Goal: Task Accomplishment & Management: Use online tool/utility

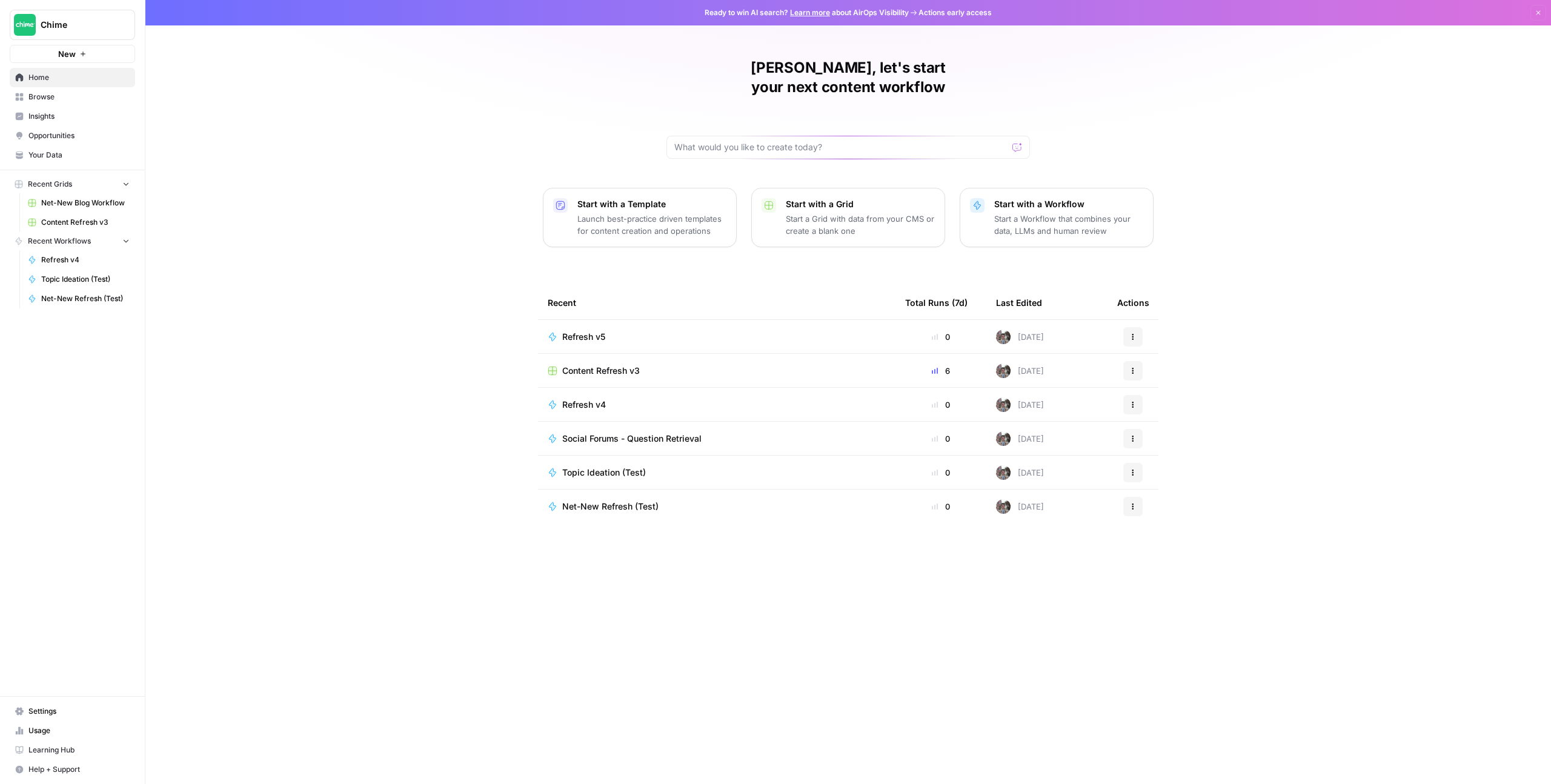
click at [65, 200] on span "Net-New Blog Workflow" at bounding box center [85, 203] width 88 height 11
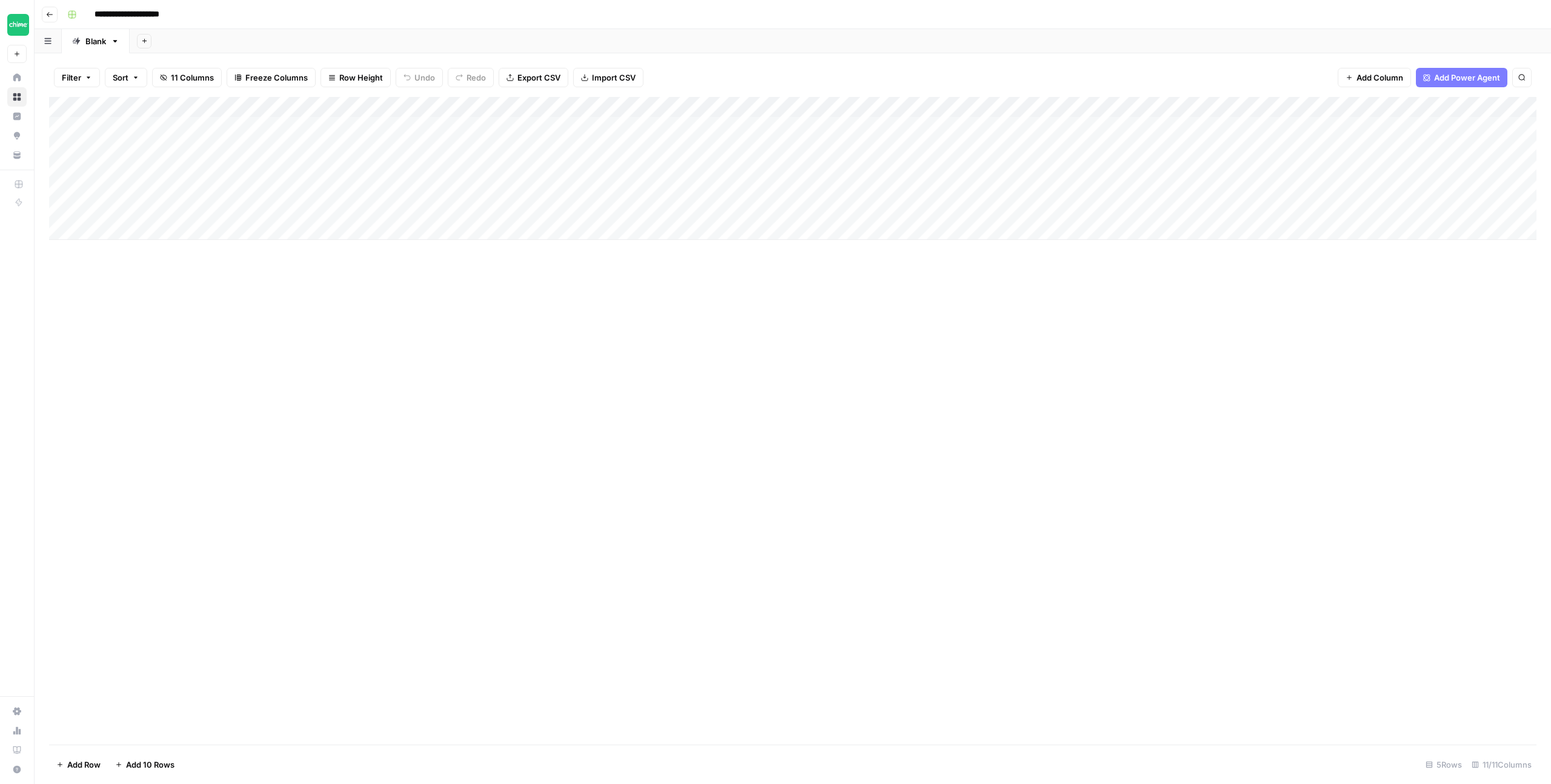
click at [674, 126] on div "Add Column" at bounding box center [793, 168] width 1488 height 143
click at [664, 126] on div "Add Column" at bounding box center [793, 168] width 1488 height 143
click at [385, 125] on div "Add Column" at bounding box center [793, 168] width 1488 height 143
click at [331, 125] on div "Add Column" at bounding box center [793, 168] width 1488 height 143
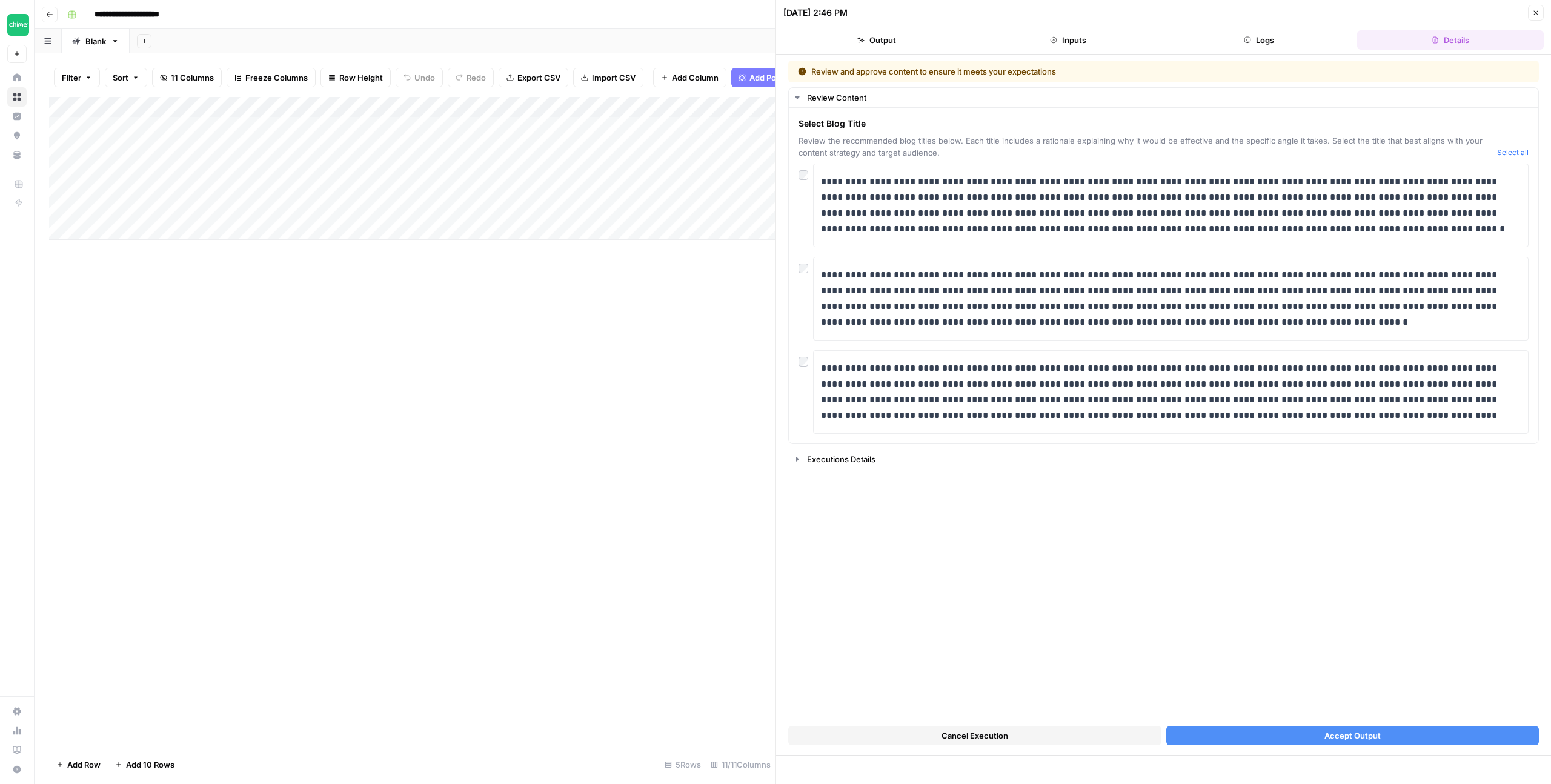
click at [1307, 734] on button "Accept Output" at bounding box center [1353, 736] width 373 height 19
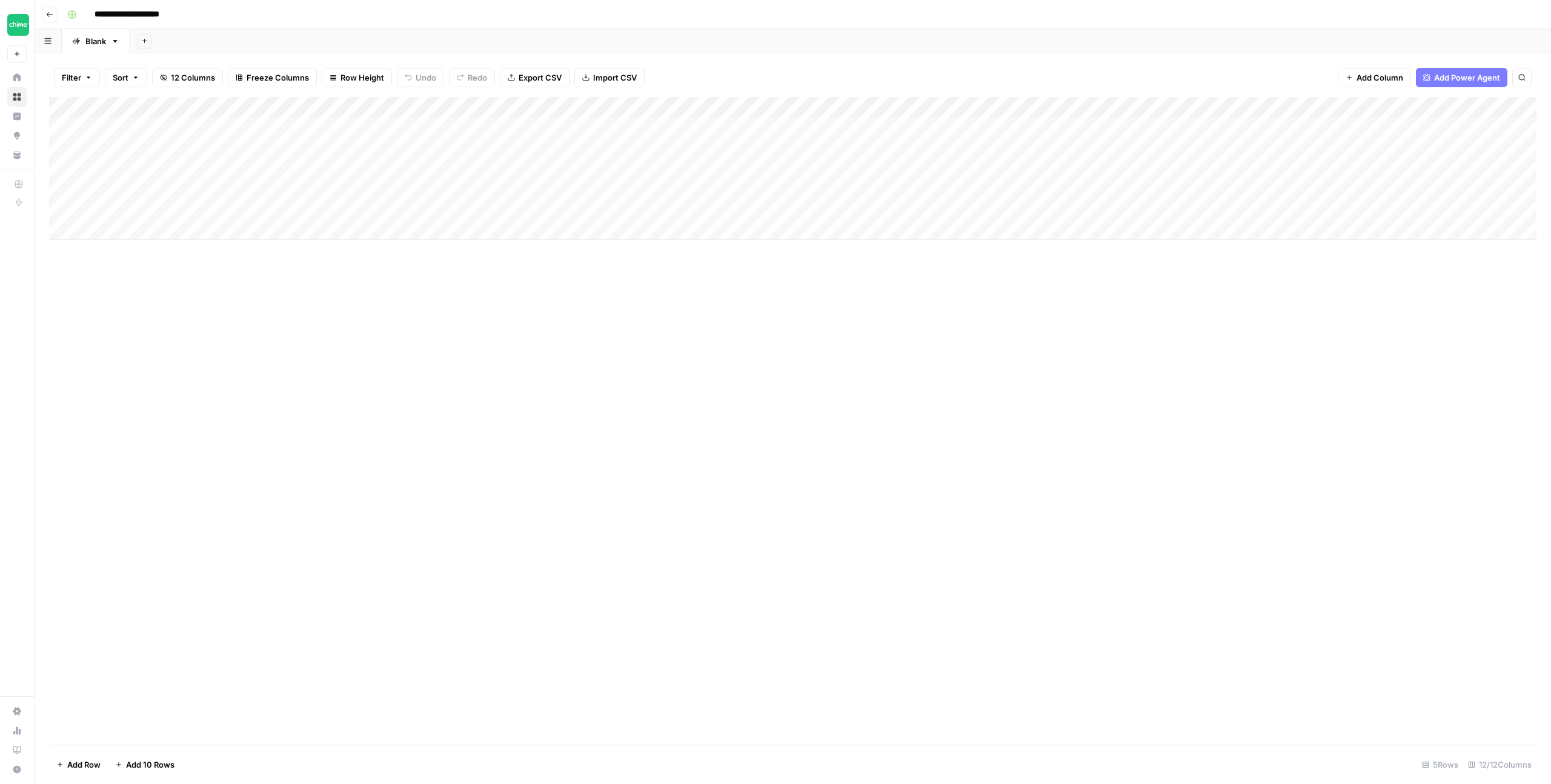
click at [775, 126] on div "Add Column" at bounding box center [793, 168] width 1488 height 143
click at [765, 127] on div "Add Column" at bounding box center [793, 168] width 1488 height 143
click at [799, 309] on div "Add Column" at bounding box center [793, 420] width 1488 height 647
click at [1001, 108] on div "Add Column" at bounding box center [793, 168] width 1488 height 143
click at [867, 268] on span "Remove Column" at bounding box center [913, 270] width 106 height 12
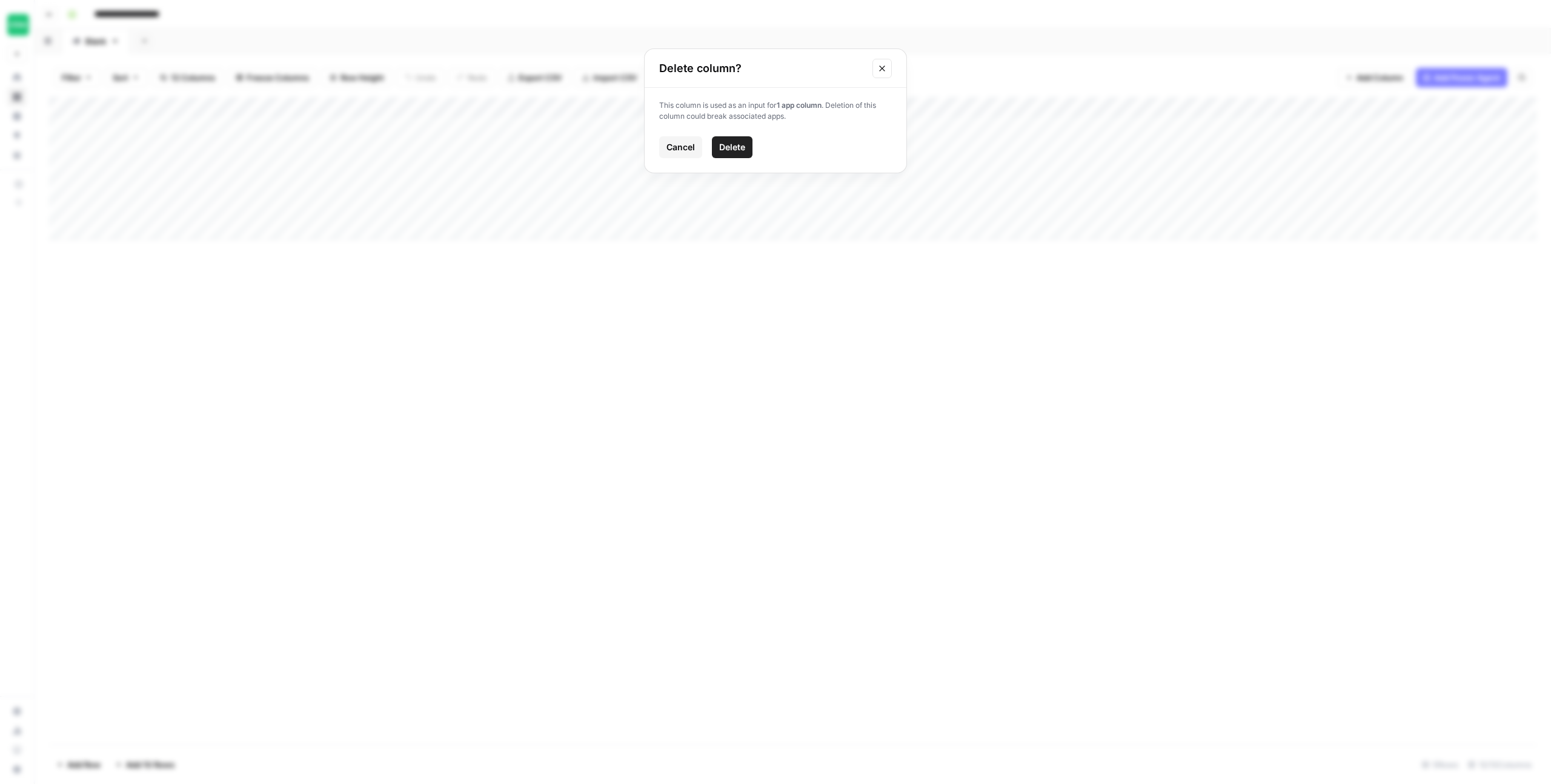
click at [741, 151] on span "Delete" at bounding box center [732, 147] width 26 height 12
click at [754, 106] on div "Add Column" at bounding box center [793, 168] width 1488 height 143
click at [762, 131] on input "Titl" at bounding box center [800, 136] width 123 height 12
click at [758, 104] on div "Add Column" at bounding box center [793, 168] width 1488 height 143
click at [759, 136] on input "Titl" at bounding box center [800, 136] width 123 height 12
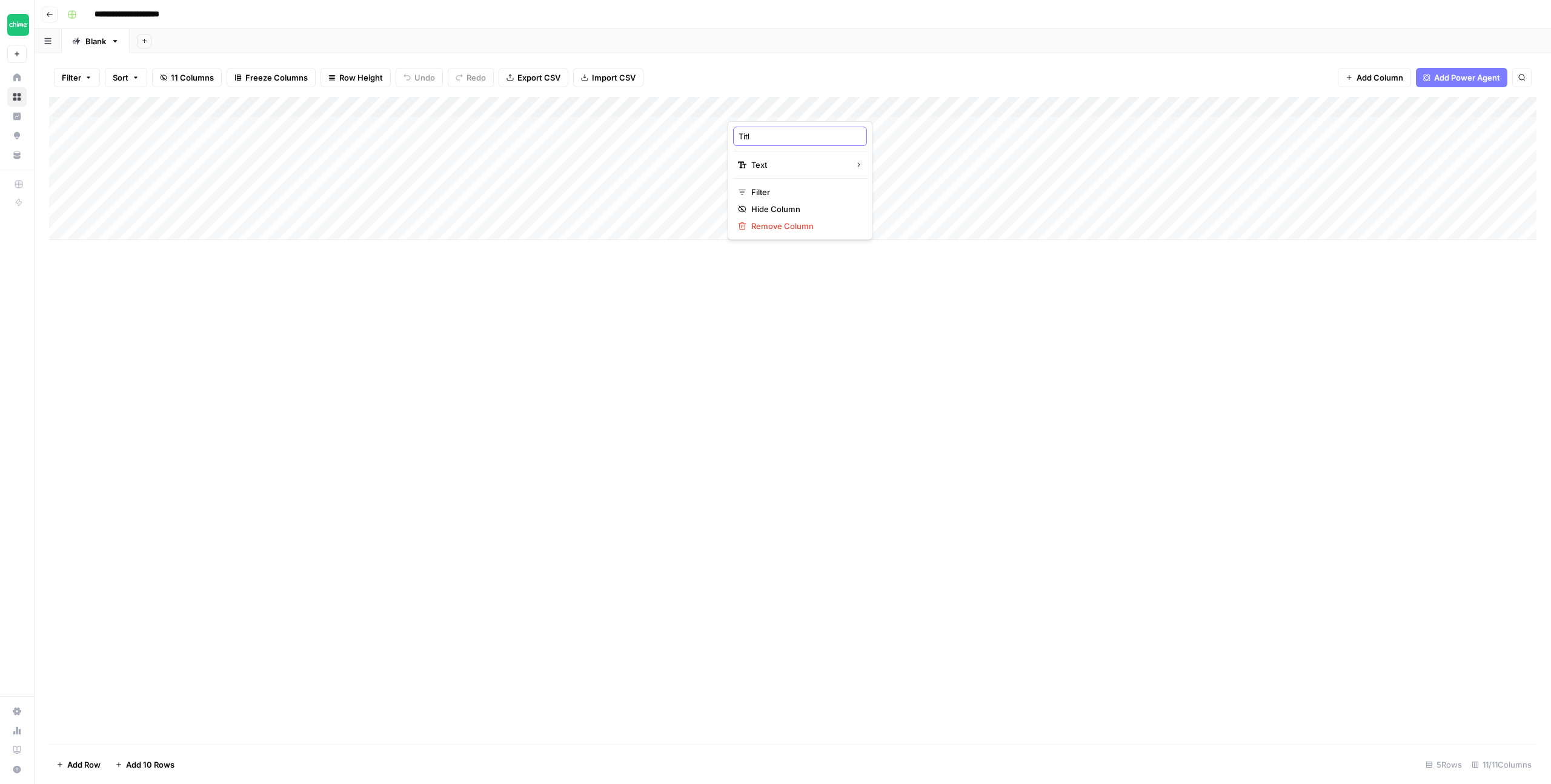
type input "Title"
click at [1460, 105] on div "Add Column" at bounding box center [793, 168] width 1488 height 143
click at [1363, 270] on span "Remove Column" at bounding box center [1371, 270] width 106 height 12
click at [716, 147] on button "Delete" at bounding box center [732, 148] width 41 height 22
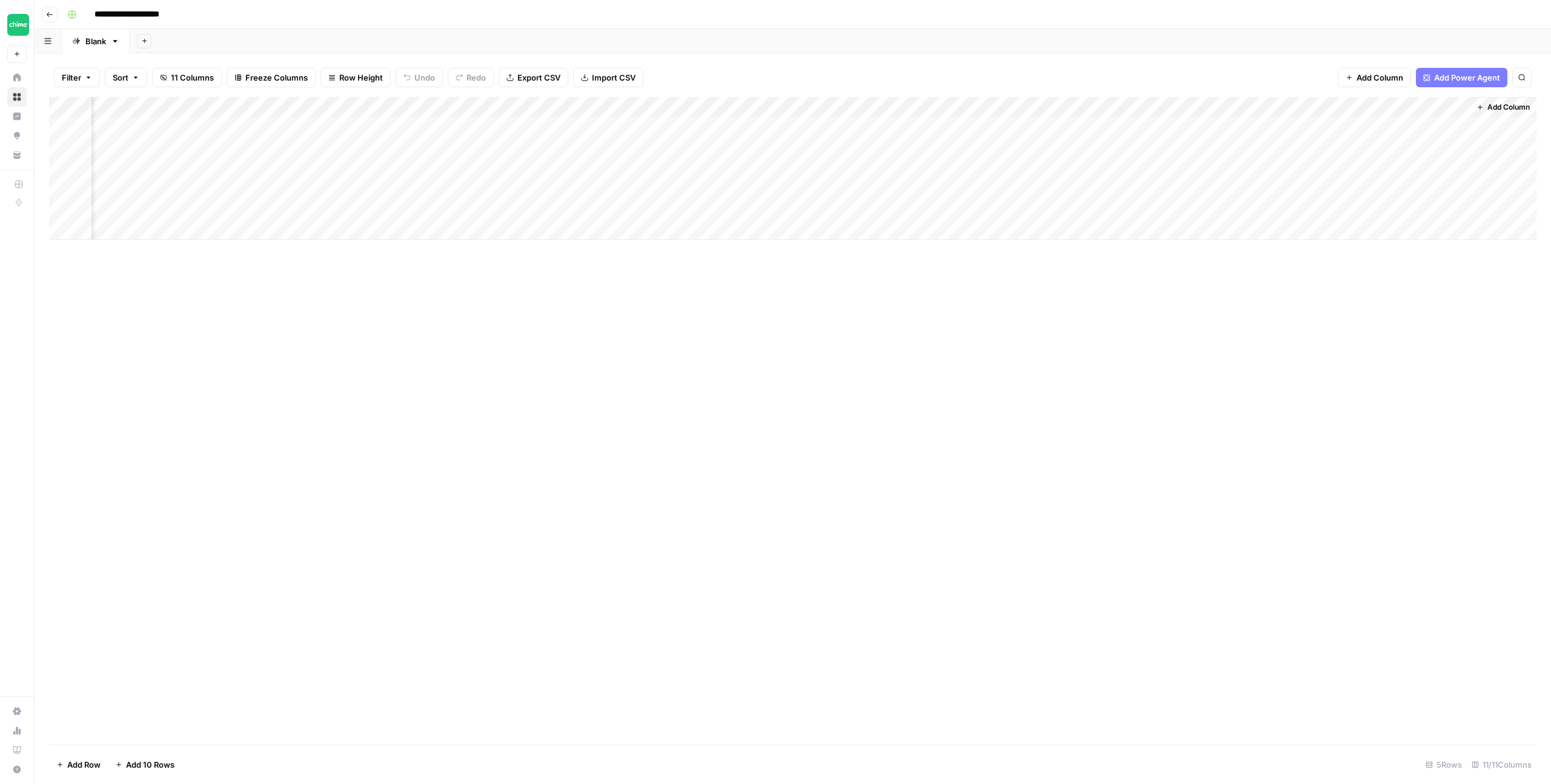
scroll to position [0, 38]
click at [1286, 108] on div "Add Column" at bounding box center [793, 168] width 1488 height 143
click at [1199, 271] on span "Remove Column" at bounding box center [1197, 270] width 106 height 12
click at [749, 150] on button "Delete" at bounding box center [732, 148] width 41 height 22
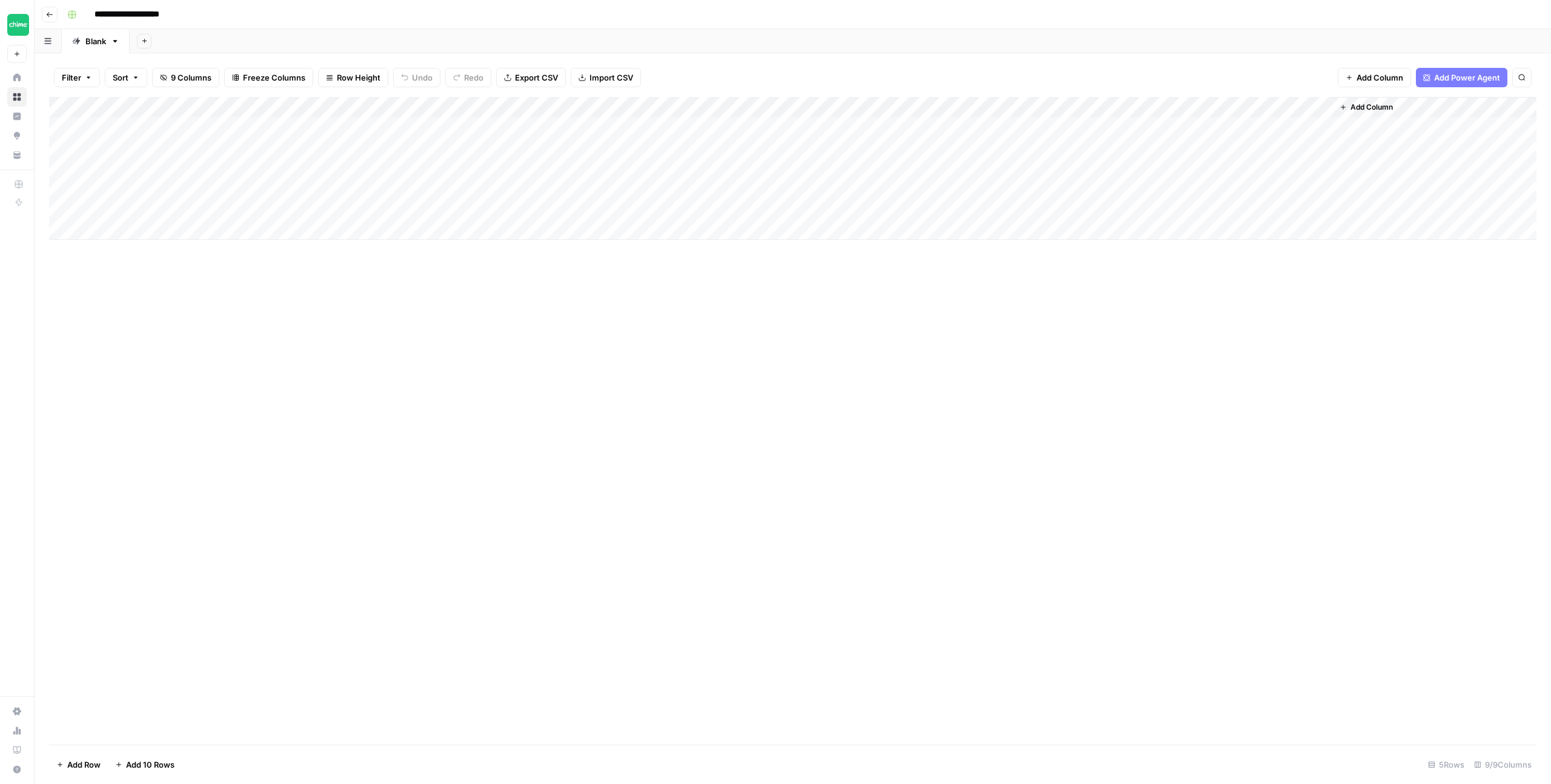
click at [1324, 107] on div "Add Column" at bounding box center [793, 168] width 1488 height 143
click at [1210, 266] on span "Remove Column" at bounding box center [1235, 270] width 106 height 12
click at [745, 155] on button "Delete" at bounding box center [732, 148] width 41 height 22
click at [1149, 108] on div "Add Column" at bounding box center [793, 168] width 1488 height 143
click at [1061, 263] on button "Remove Column" at bounding box center [1056, 270] width 134 height 17
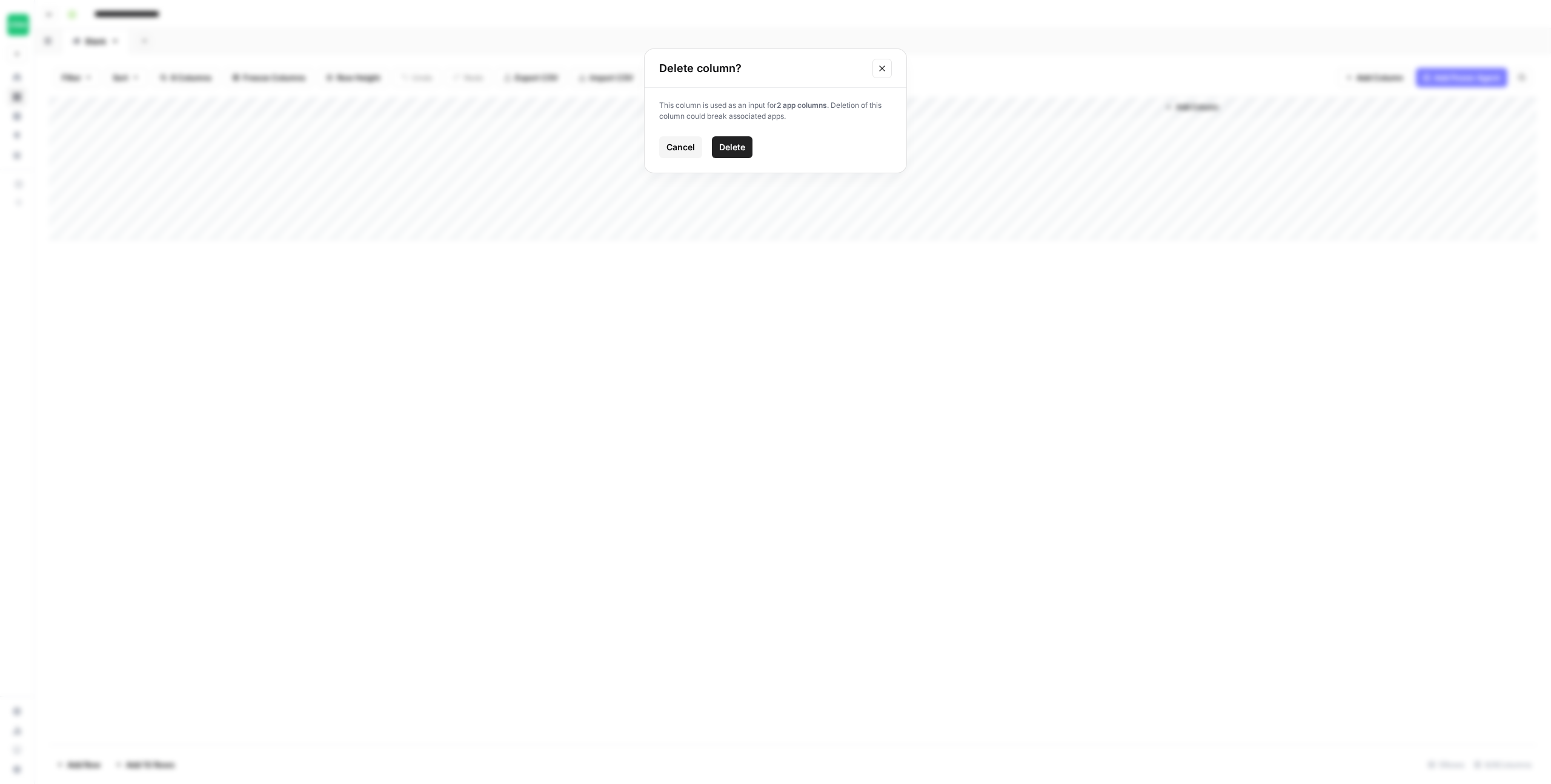
click at [740, 148] on span "Delete" at bounding box center [732, 147] width 26 height 12
click at [762, 107] on div "Add Column" at bounding box center [793, 168] width 1488 height 143
click at [773, 138] on input "Title (1)" at bounding box center [800, 136] width 123 height 12
type input "Title"
click at [695, 354] on div "Add Column" at bounding box center [793, 420] width 1488 height 647
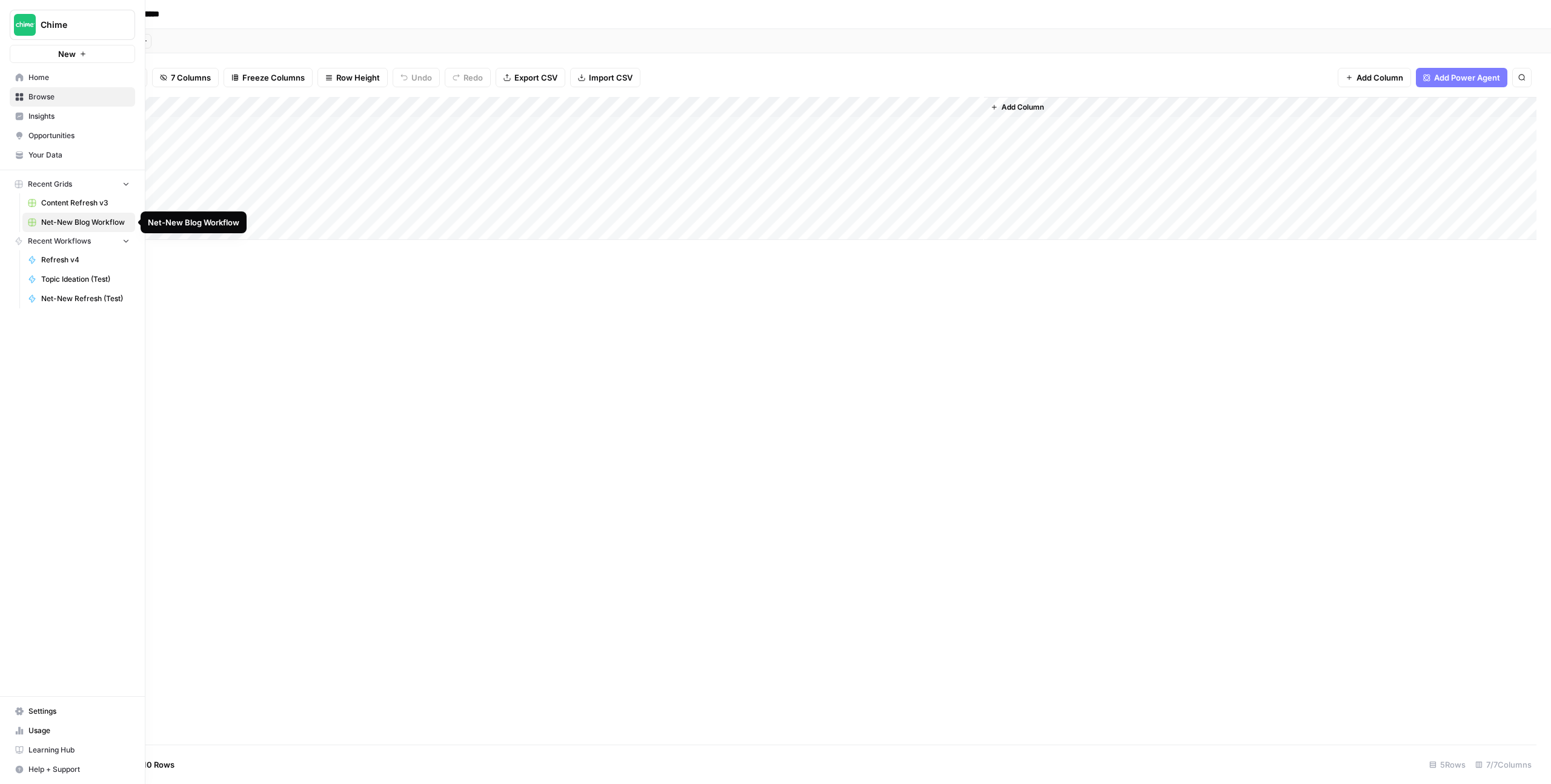
click at [63, 205] on span "Content Refresh v3" at bounding box center [85, 203] width 88 height 11
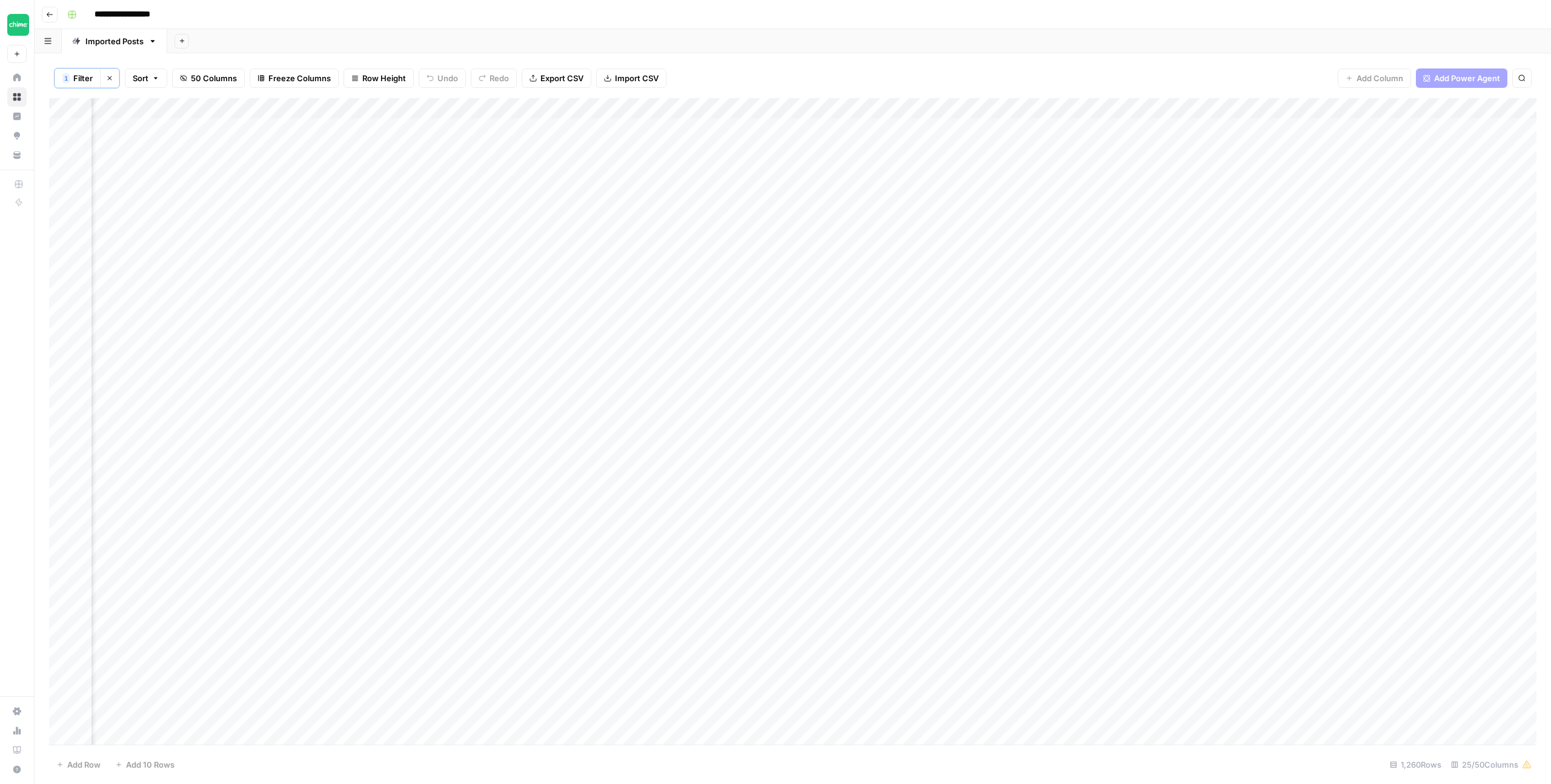
scroll to position [0, 95]
click at [422, 107] on div "Add Column" at bounding box center [793, 421] width 1488 height 646
click at [395, 137] on input "tax-filing-statuses" at bounding box center [396, 137] width 123 height 12
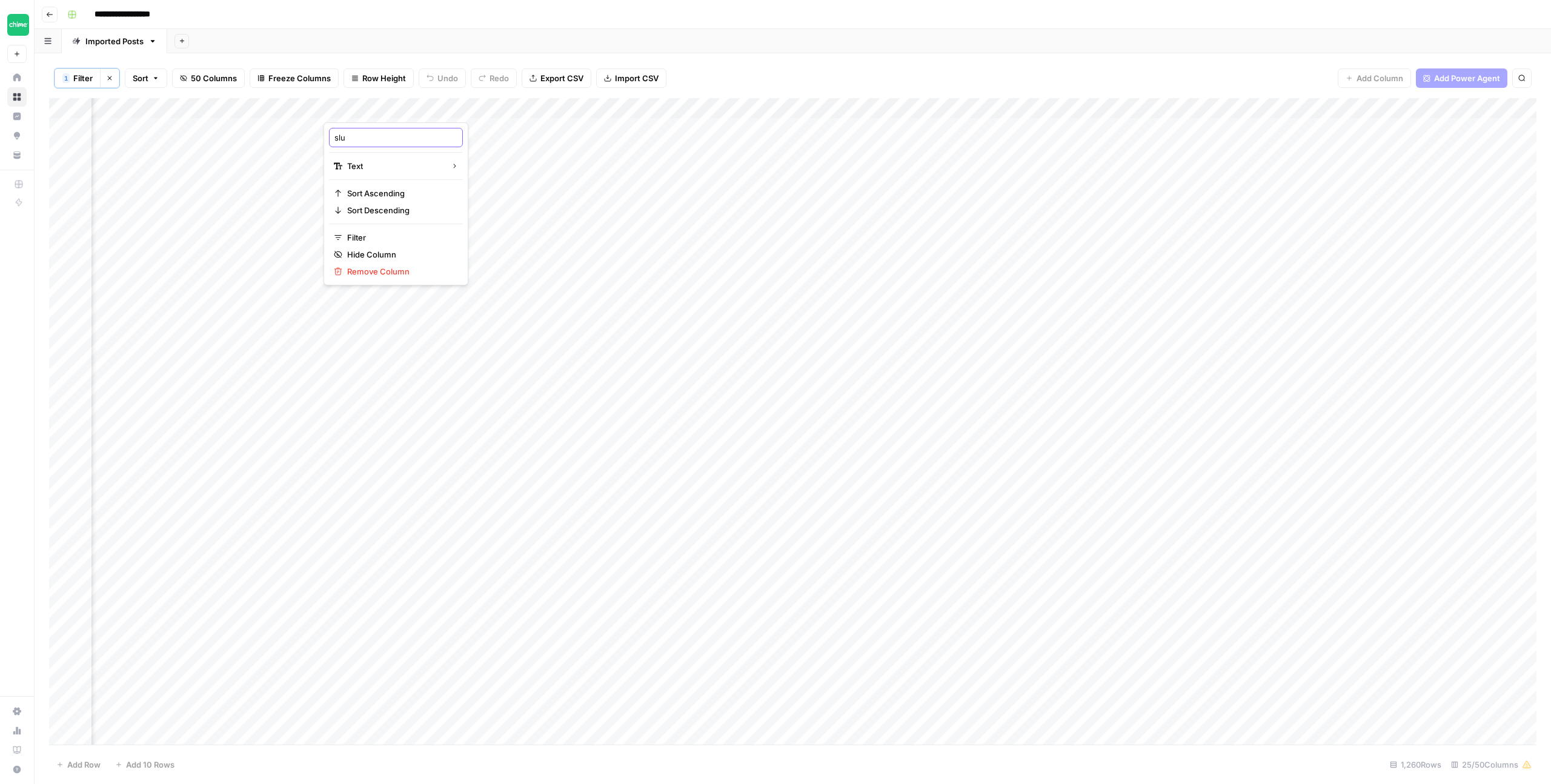
type input "slug"
click at [760, 80] on div "1 Filter Clear filters Sort 50 Columns Freeze Columns Row Height Undo Redo Expo…" at bounding box center [793, 78] width 1488 height 40
click at [423, 107] on div "Add Column" at bounding box center [793, 421] width 1488 height 646
click at [371, 239] on span "Filter" at bounding box center [400, 237] width 106 height 12
type input "slug"
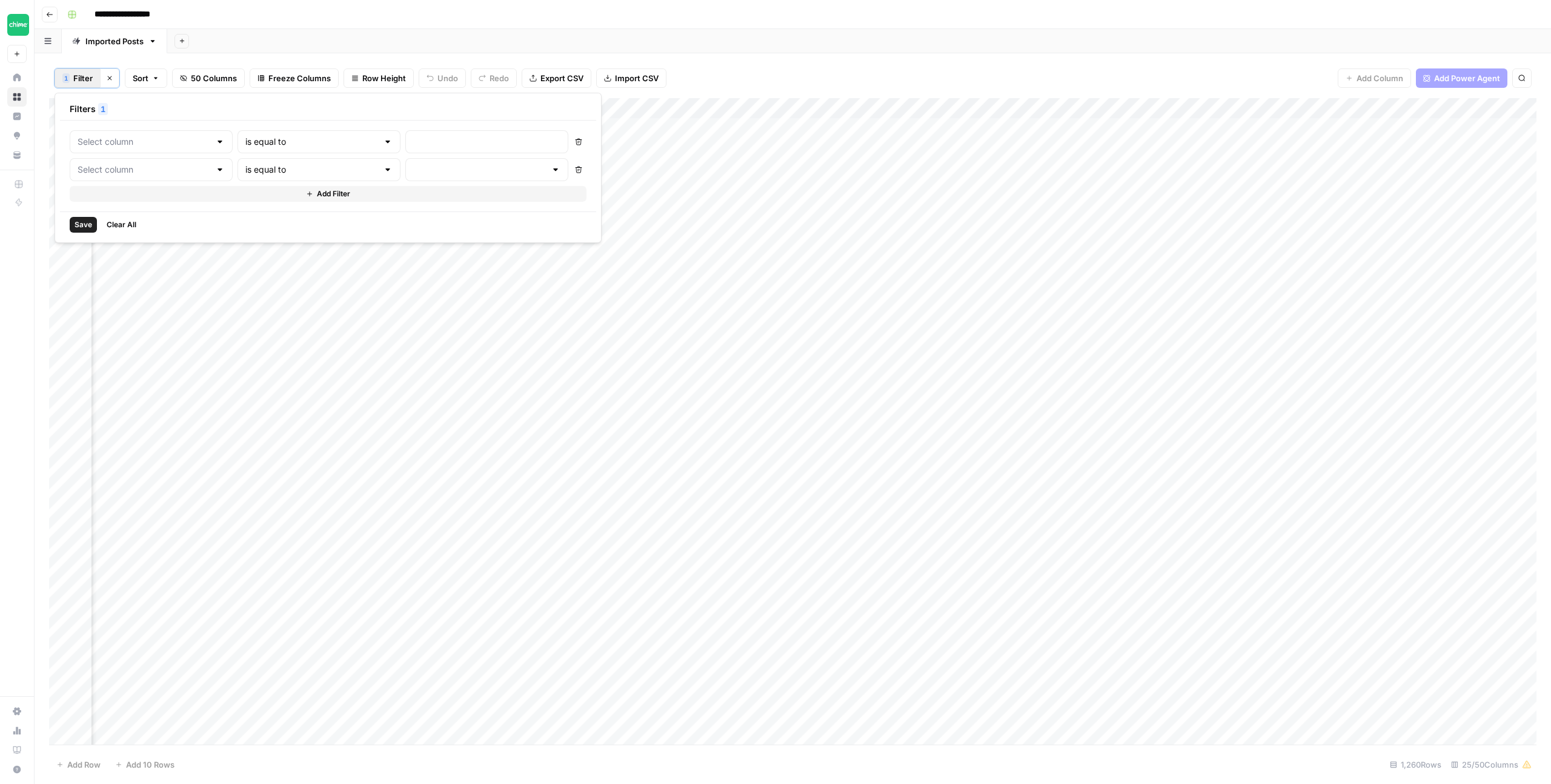
type input "Refresh v4"
click at [619, 167] on icon "button" at bounding box center [622, 170] width 6 height 6
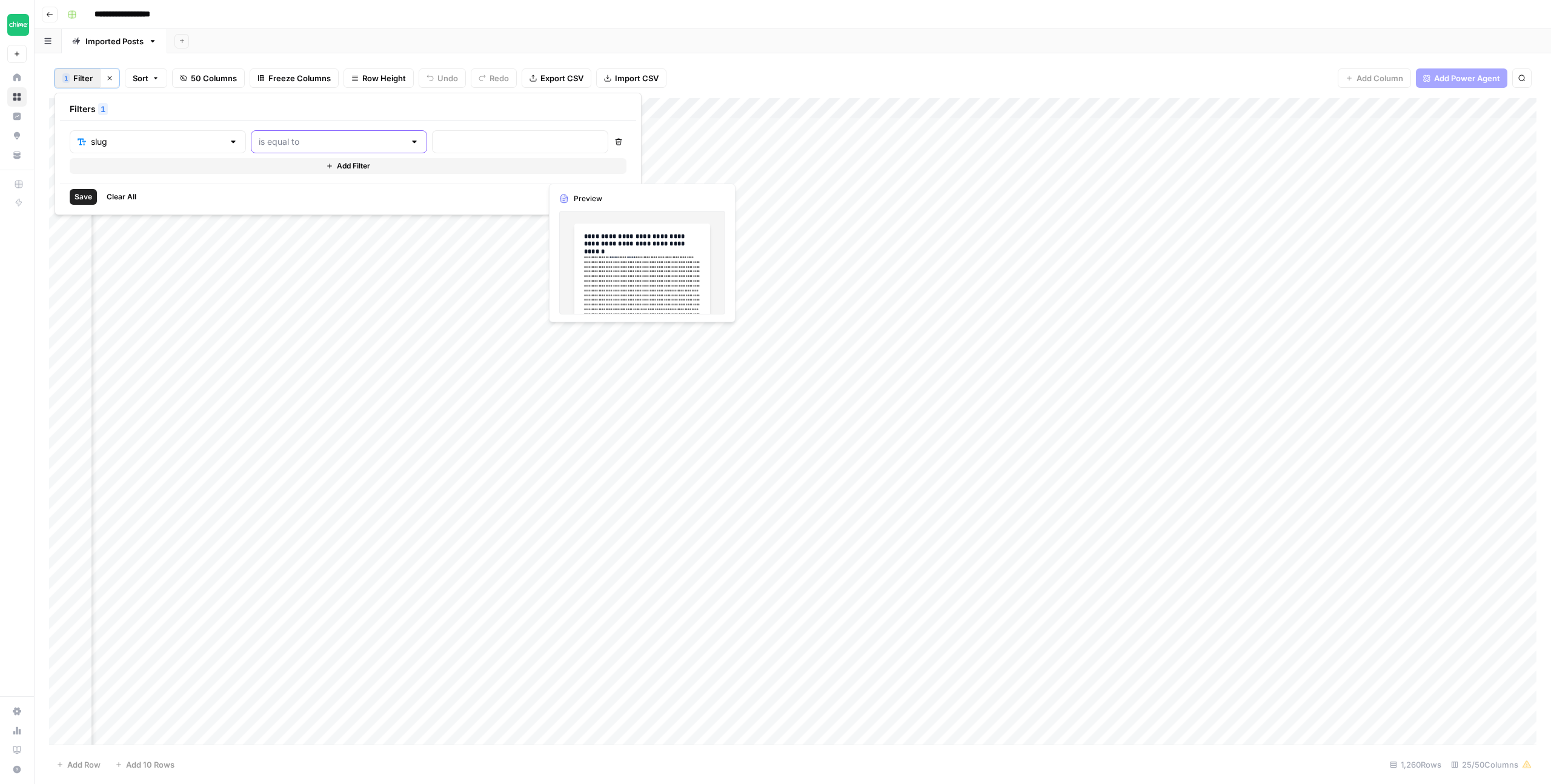
click at [324, 139] on input "text" at bounding box center [332, 142] width 146 height 12
click at [301, 200] on span "contains" at bounding box center [288, 206] width 119 height 12
type input "contains"
click at [432, 149] on div at bounding box center [521, 142] width 177 height 23
type input "difference-between-a-checking"
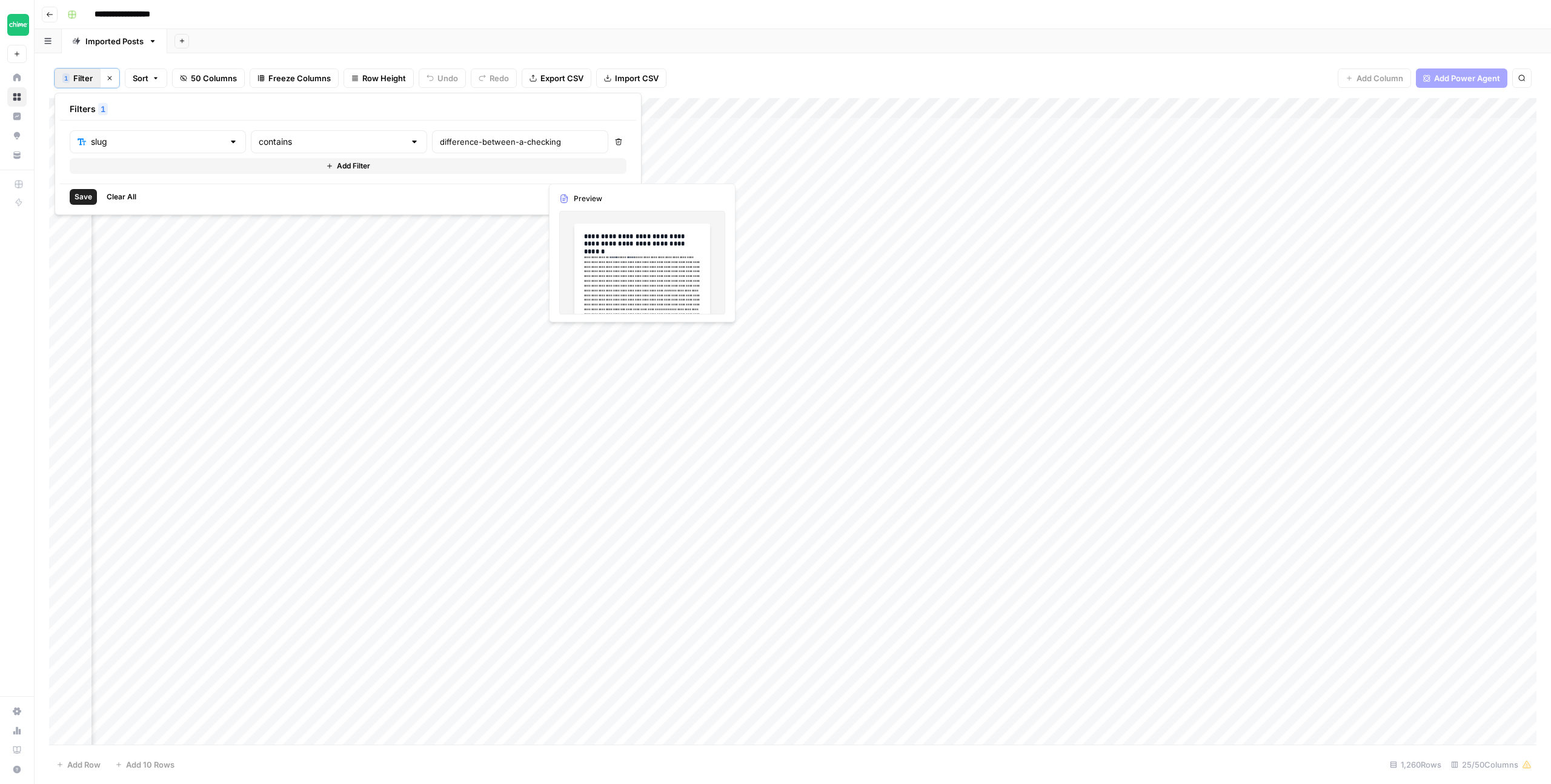
click at [82, 197] on span "Save" at bounding box center [83, 196] width 17 height 11
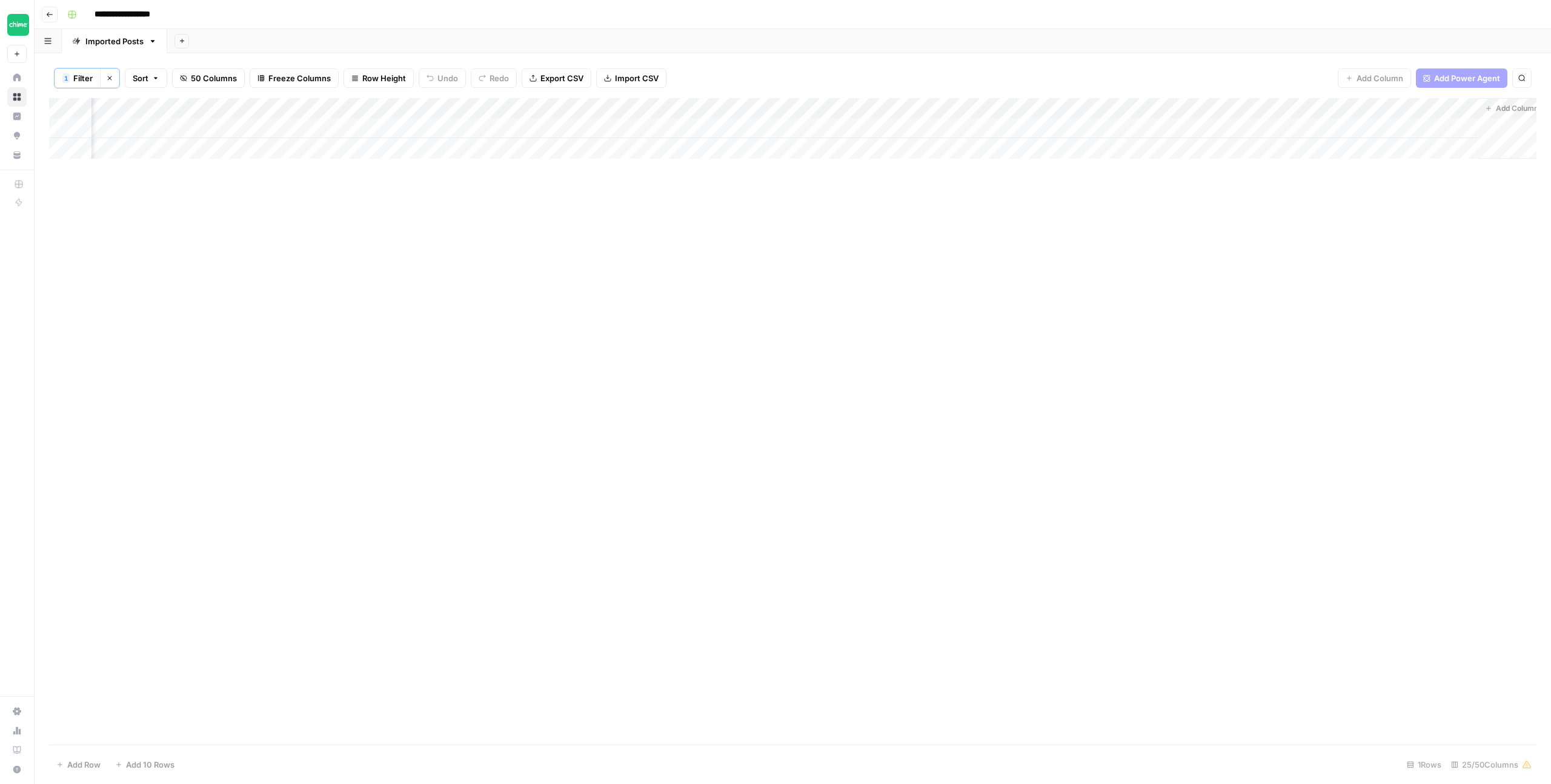
scroll to position [0, 1414]
click at [1190, 127] on div "Add Column" at bounding box center [793, 128] width 1488 height 61
click at [1186, 127] on div "Add Column" at bounding box center [793, 128] width 1488 height 61
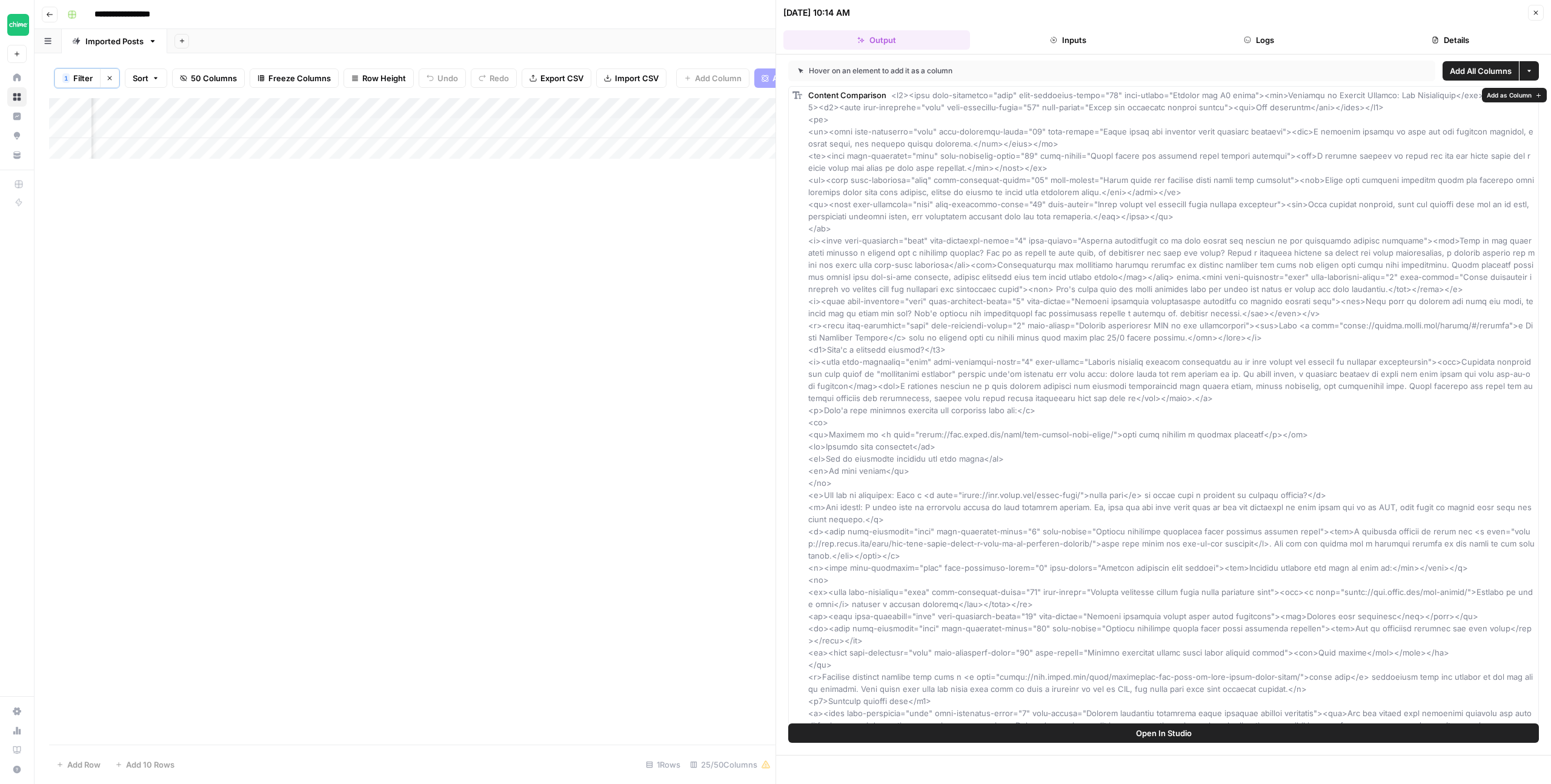
click at [670, 278] on div "Add Column" at bounding box center [412, 421] width 727 height 646
click at [664, 265] on div "Add Column" at bounding box center [412, 421] width 727 height 646
click at [1541, 12] on button "Close" at bounding box center [1536, 13] width 15 height 15
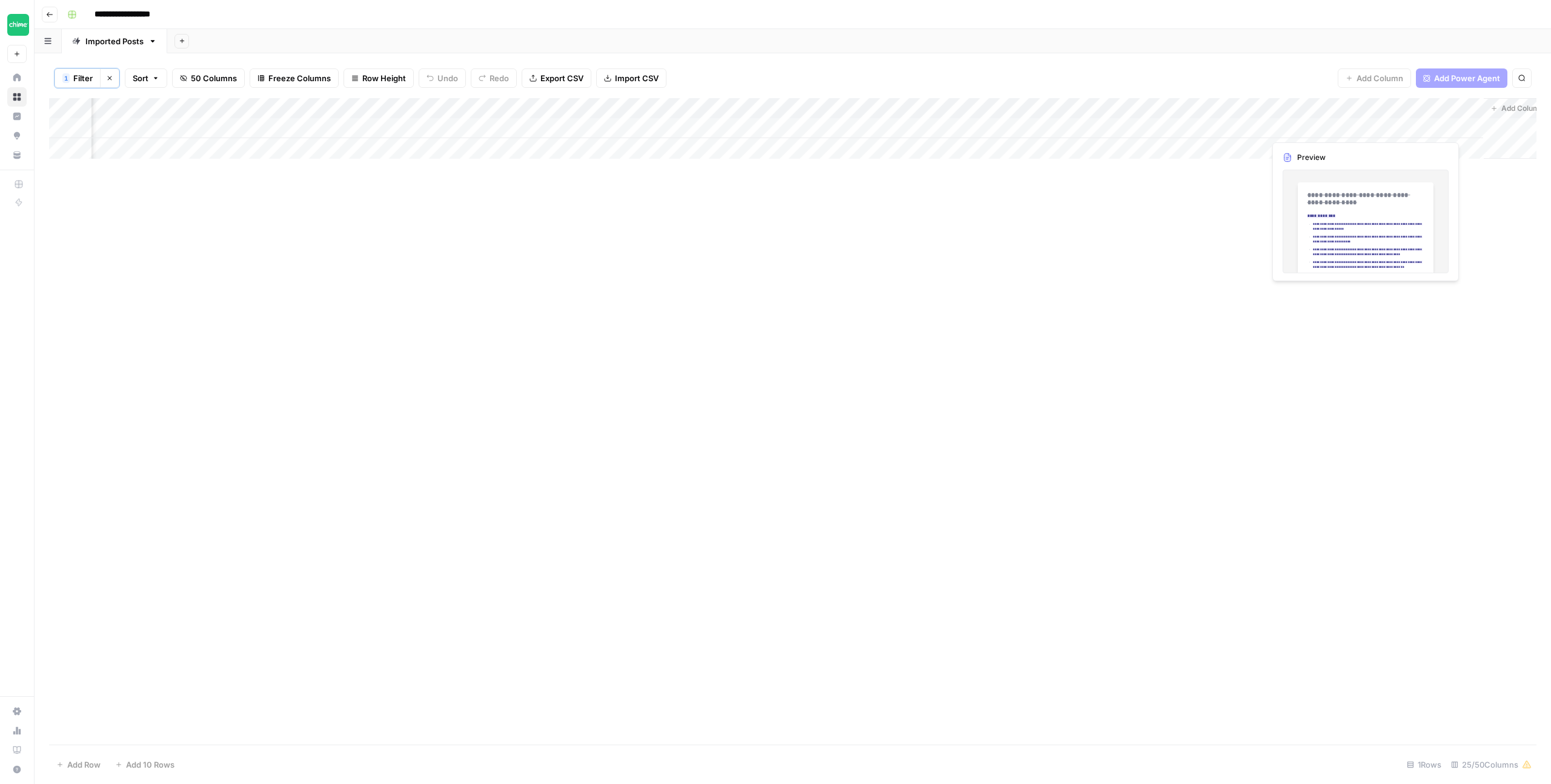
scroll to position [0, 1414]
click at [1183, 127] on div "Add Column" at bounding box center [793, 128] width 1488 height 61
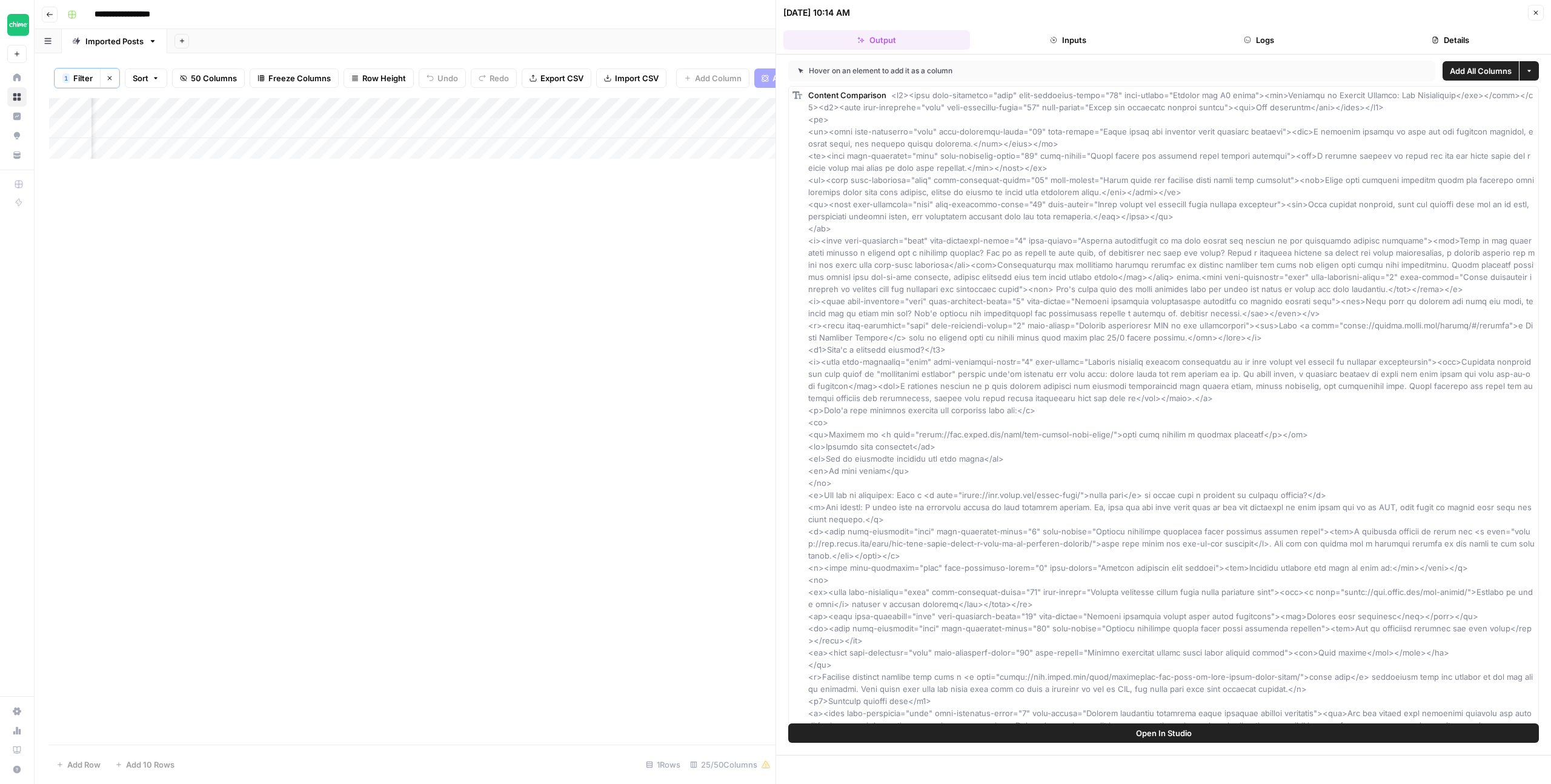
click at [1528, 9] on button "Close" at bounding box center [1536, 13] width 15 height 15
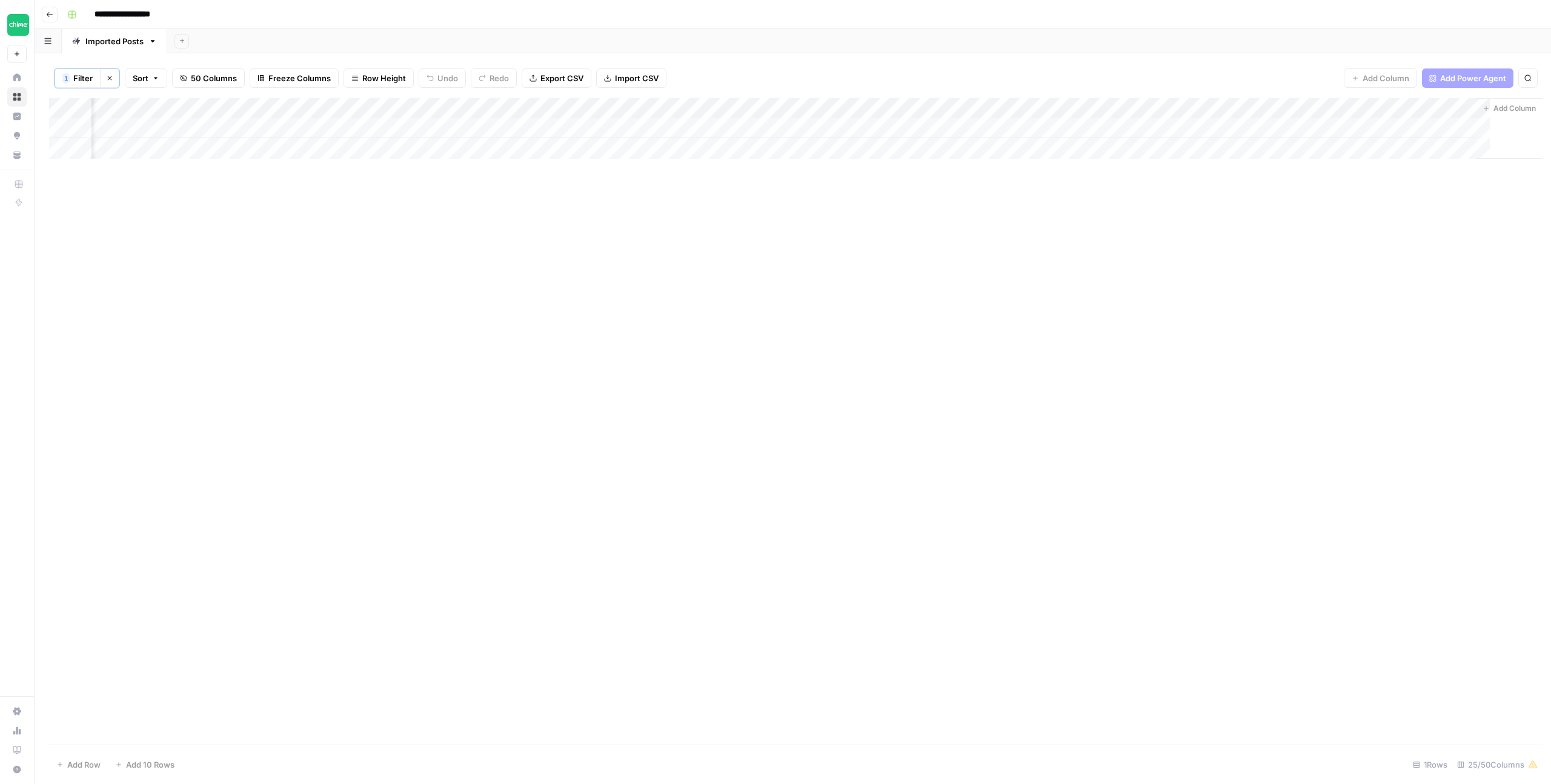
scroll to position [0, 1399]
click at [1241, 108] on div "Add Column" at bounding box center [793, 128] width 1488 height 61
click at [1205, 228] on span "Edit Workflow" at bounding box center [1233, 227] width 106 height 12
click at [254, 126] on div "Add Column" at bounding box center [793, 128] width 1488 height 61
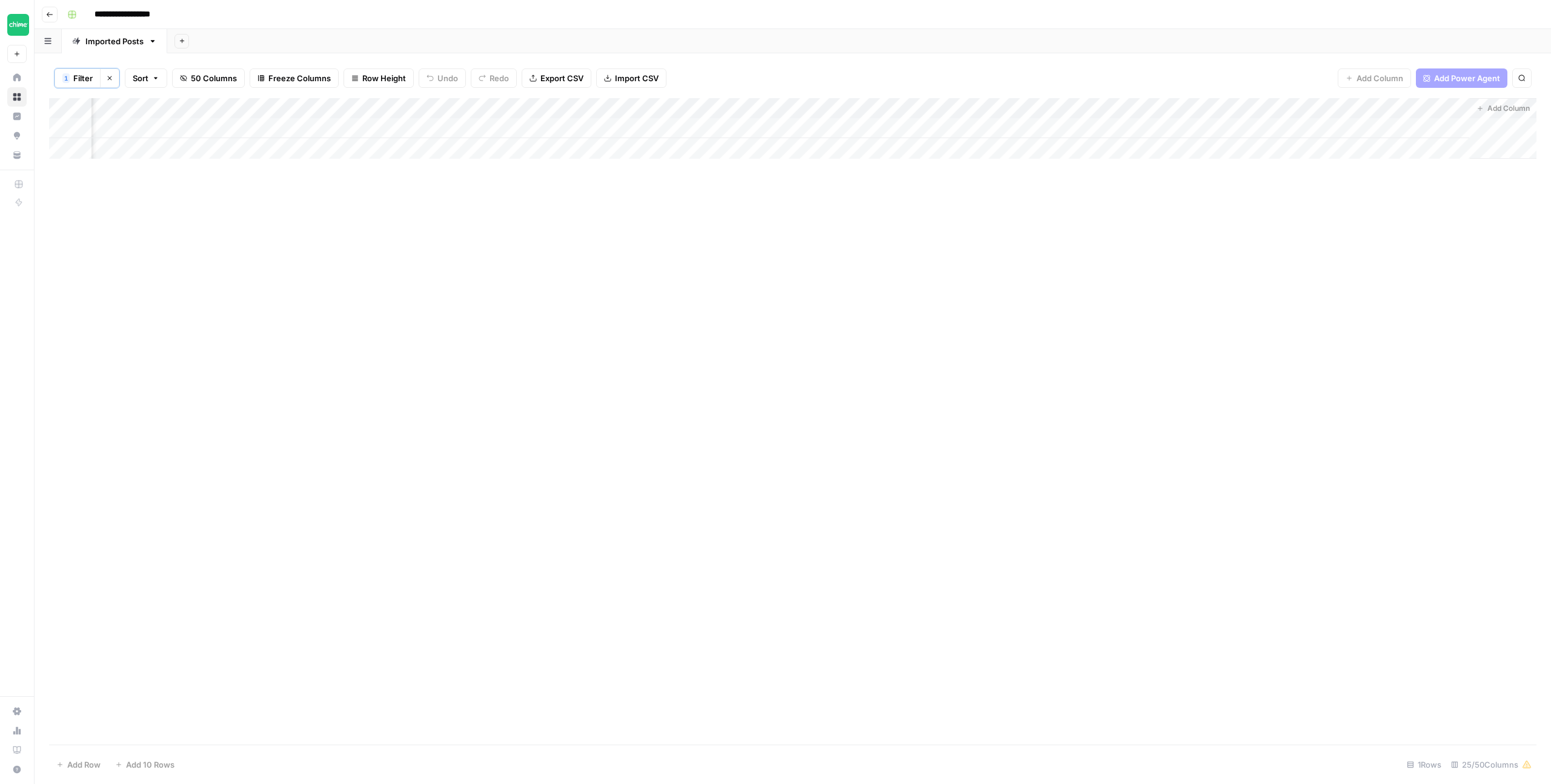
click at [261, 128] on div "Add Column" at bounding box center [793, 128] width 1488 height 61
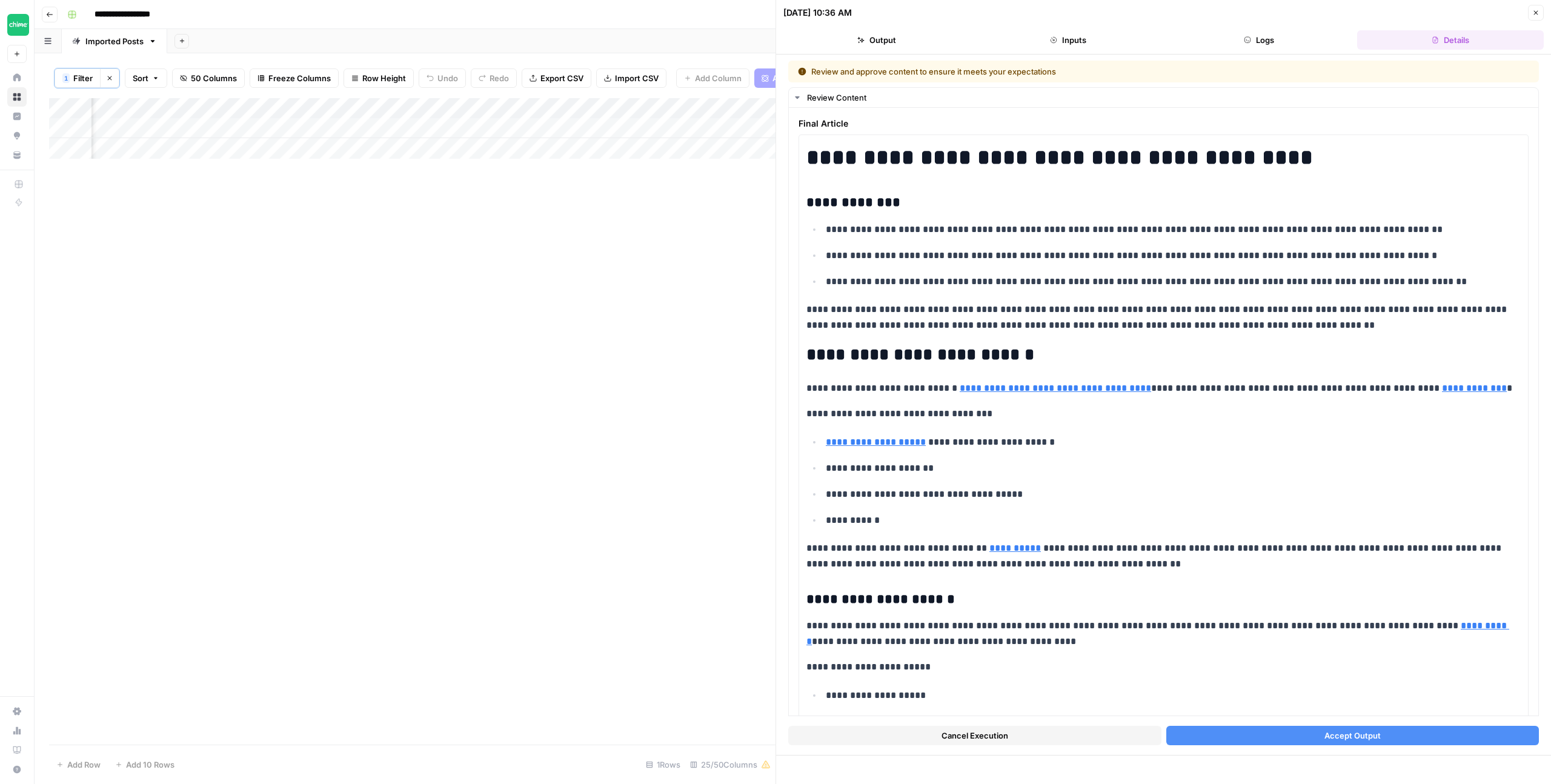
click at [1352, 738] on span "Accept Output" at bounding box center [1353, 735] width 56 height 12
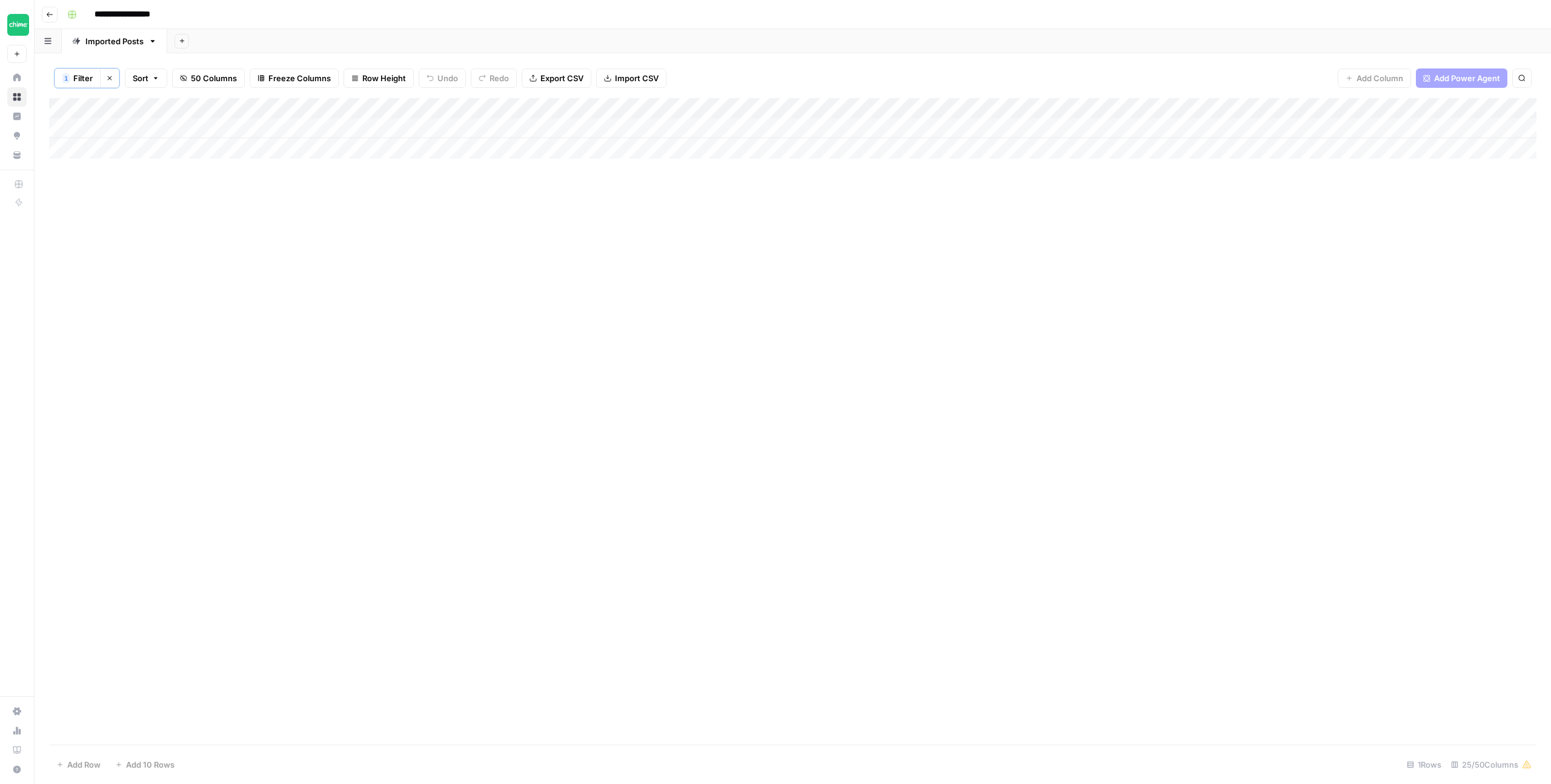
click at [517, 106] on div "Add Column" at bounding box center [793, 128] width 1488 height 61
click at [466, 233] on span "Filter" at bounding box center [495, 237] width 106 height 12
click at [454, 139] on input "difference-between-a-checking" at bounding box center [520, 142] width 160 height 12
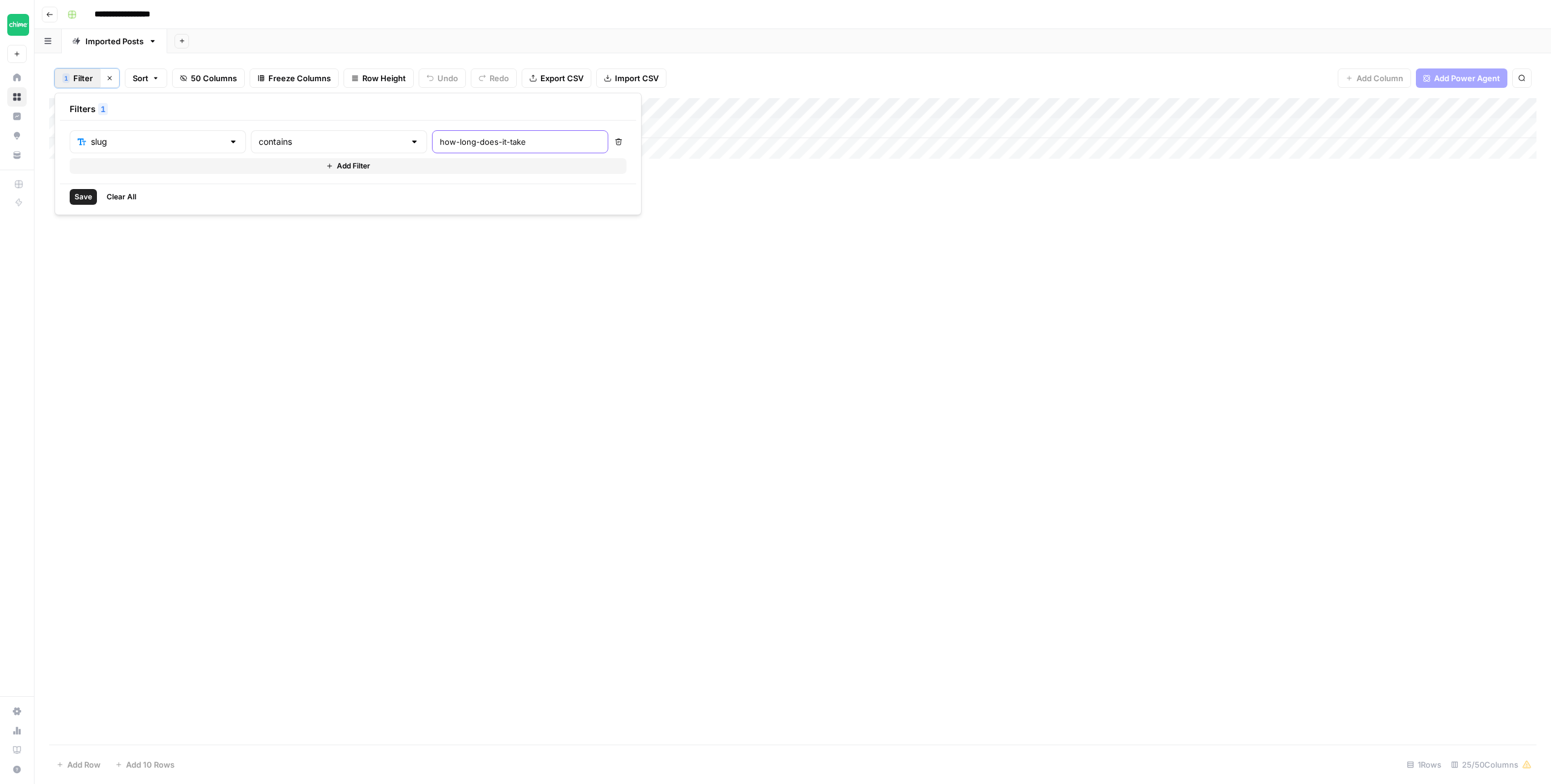
type input "how-long-does-it-take"
click at [72, 193] on button "Save" at bounding box center [83, 196] width 27 height 15
click at [476, 129] on div "Add Column" at bounding box center [793, 149] width 1488 height 102
click at [463, 148] on div "Add Column" at bounding box center [793, 149] width 1488 height 102
click at [450, 148] on div "Add Column" at bounding box center [793, 149] width 1488 height 102
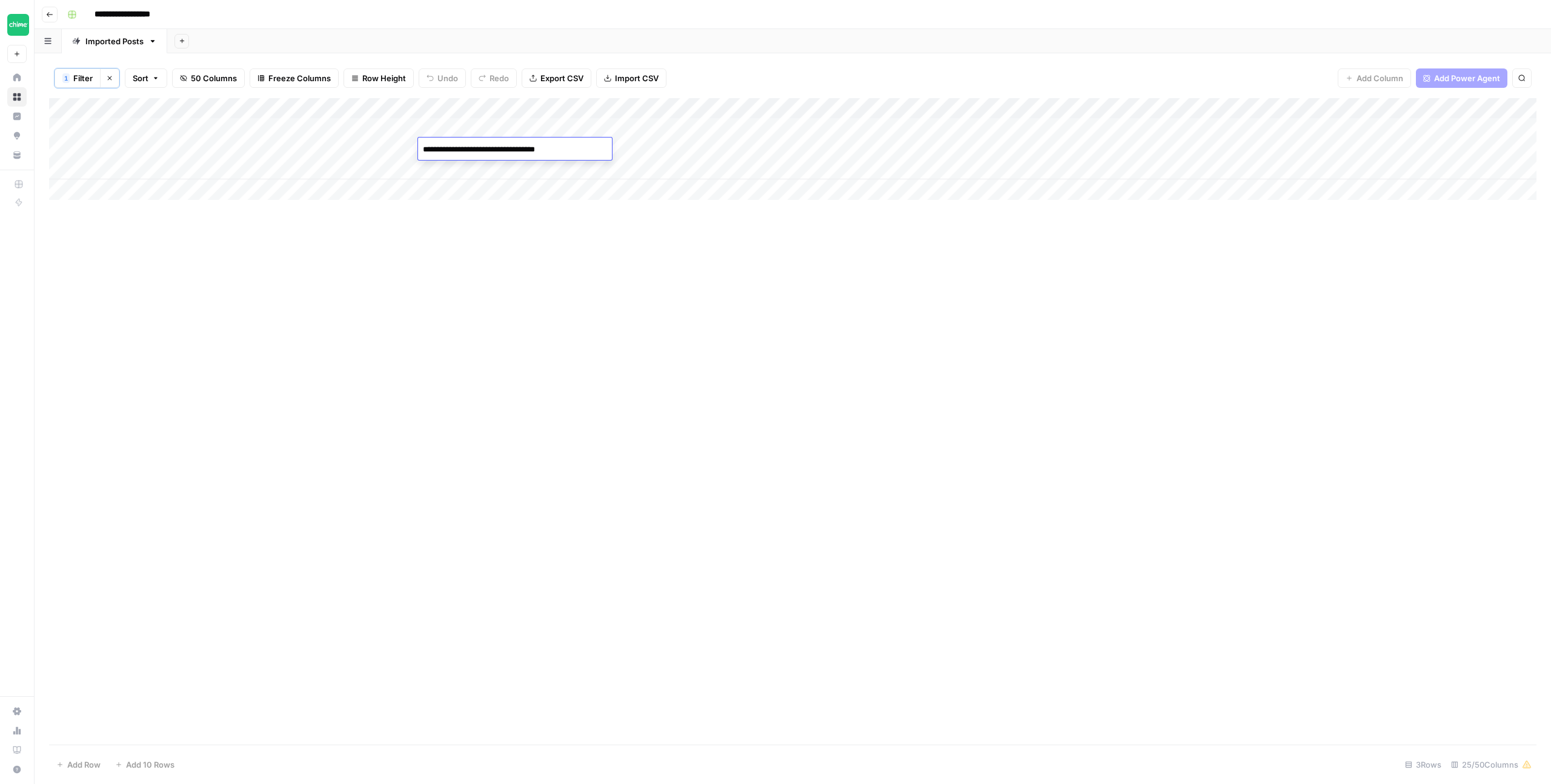
drag, startPoint x: 481, startPoint y: 169, endPoint x: 472, endPoint y: 169, distance: 9.0
click at [480, 169] on div "Add Column" at bounding box center [793, 149] width 1488 height 102
click at [470, 169] on div "Add Column" at bounding box center [793, 149] width 1488 height 102
click at [474, 131] on div "Add Column" at bounding box center [793, 149] width 1488 height 102
click at [477, 130] on div "Add Column" at bounding box center [793, 149] width 1488 height 102
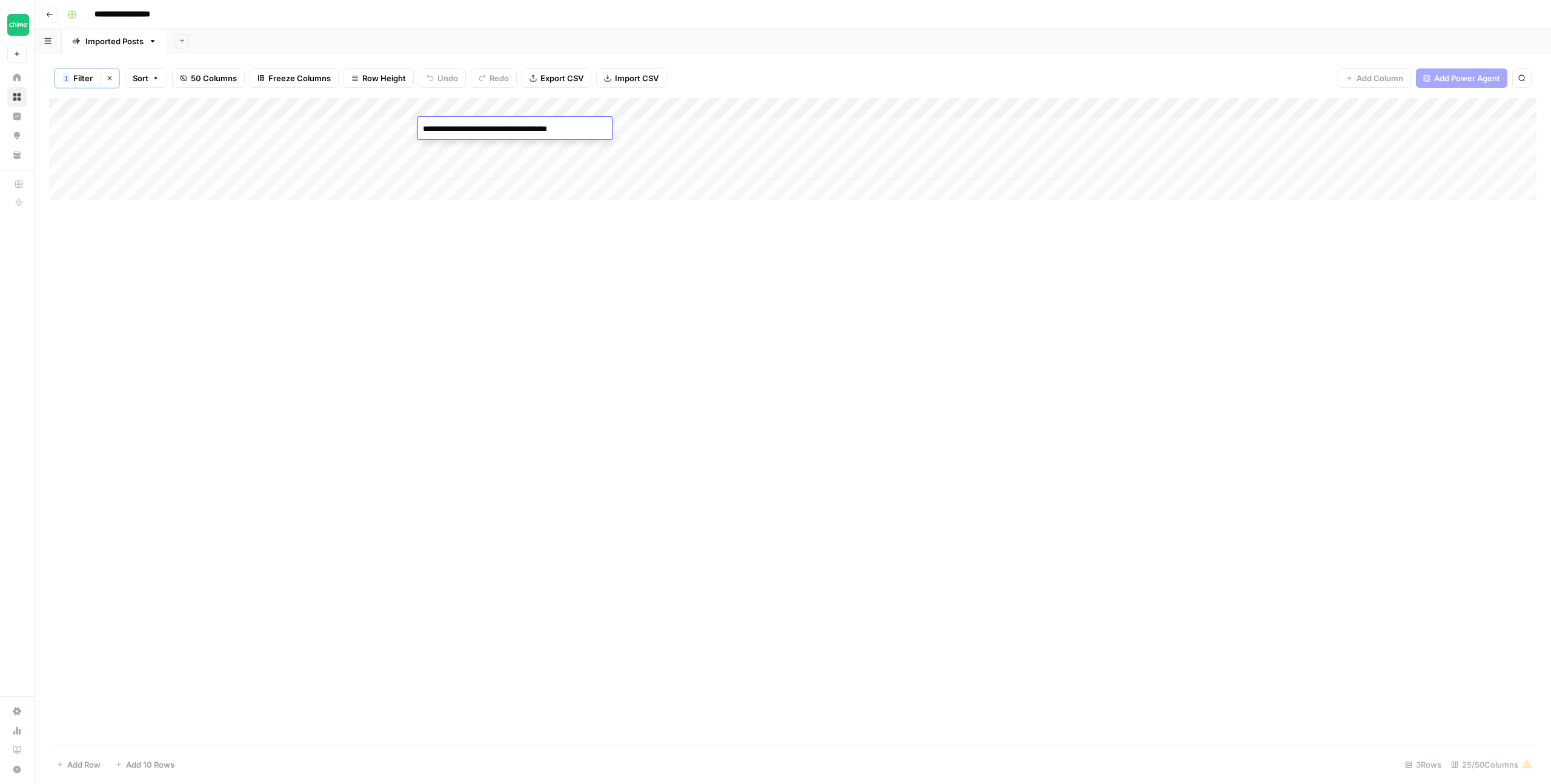
click at [480, 146] on div "Add Column" at bounding box center [793, 149] width 1488 height 102
click at [758, 148] on div "Add Column" at bounding box center [793, 149] width 1488 height 102
click at [520, 109] on div "Add Column" at bounding box center [793, 149] width 1488 height 102
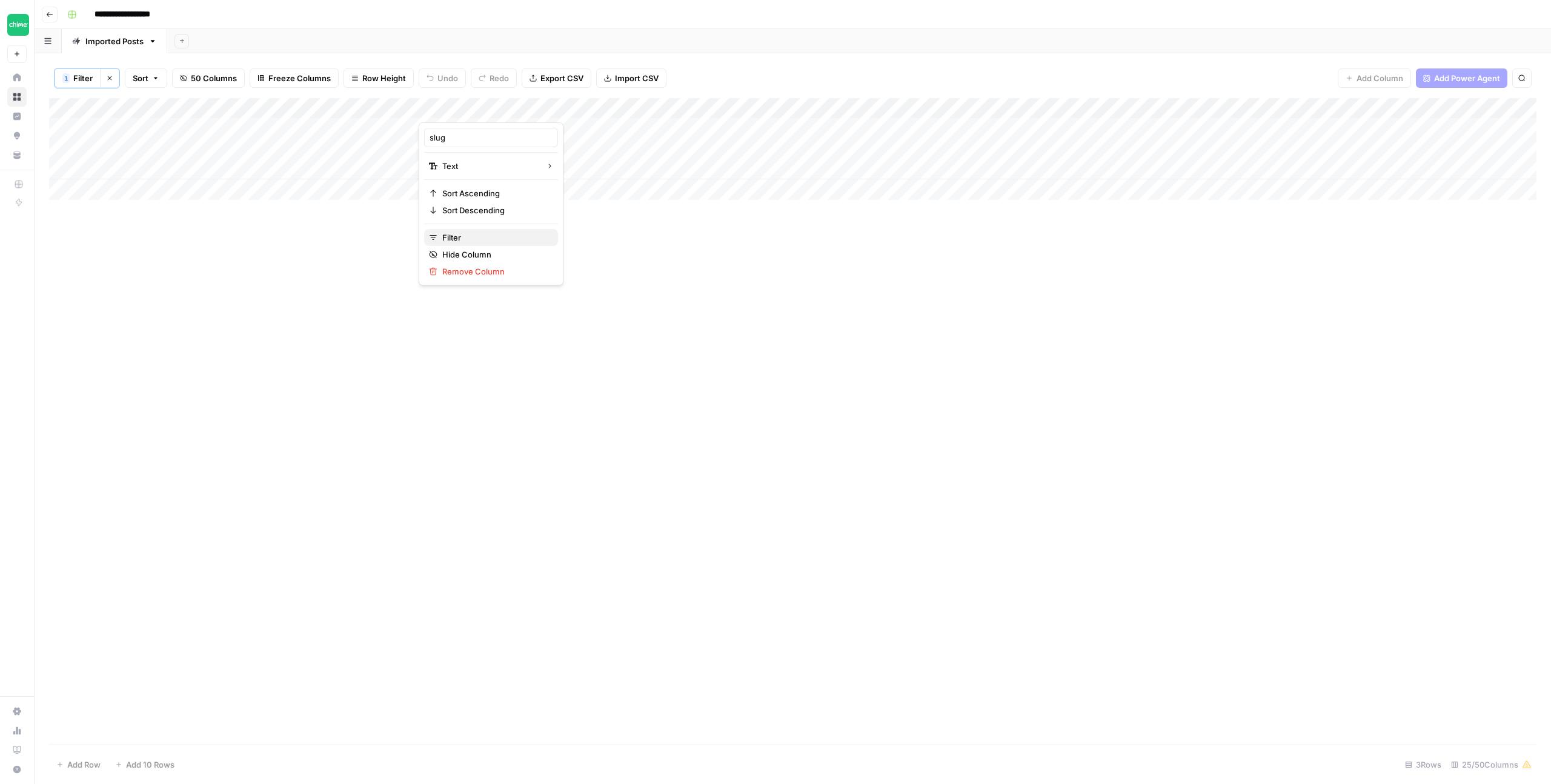
click at [470, 238] on span "Filter" at bounding box center [495, 237] width 106 height 12
click at [440, 146] on input "how-long-does-it-take" at bounding box center [520, 142] width 160 height 12
type input "can-i-open-a-bank-account"
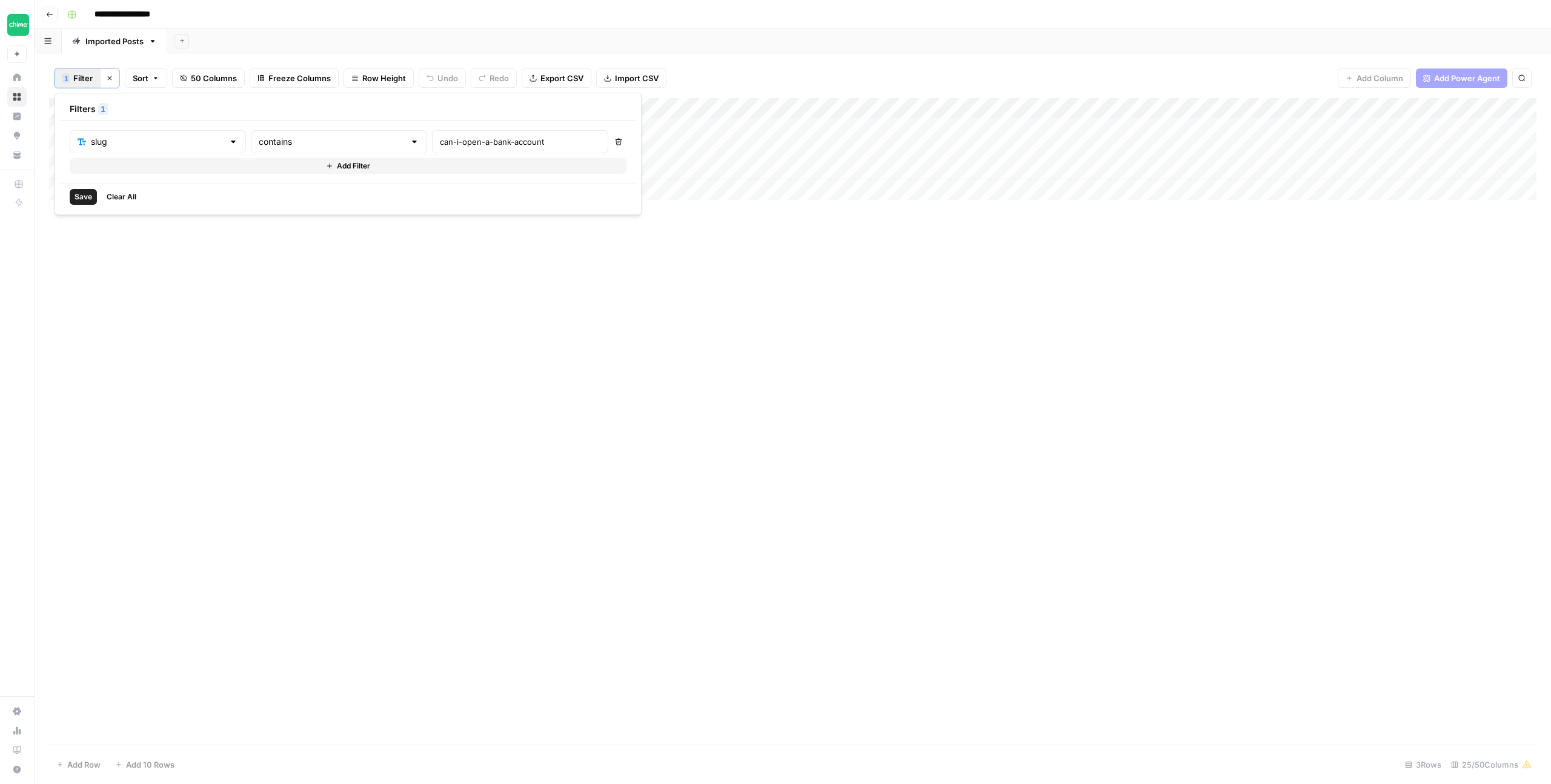
click at [78, 200] on span "Save" at bounding box center [83, 196] width 17 height 11
click at [472, 106] on div "Add Column" at bounding box center [793, 128] width 1488 height 61
click at [466, 238] on span "Filter" at bounding box center [495, 237] width 106 height 12
click at [463, 146] on input "can-i-open-a-bank-account" at bounding box center [520, 142] width 160 height 12
paste input "how-long-does-it-take"
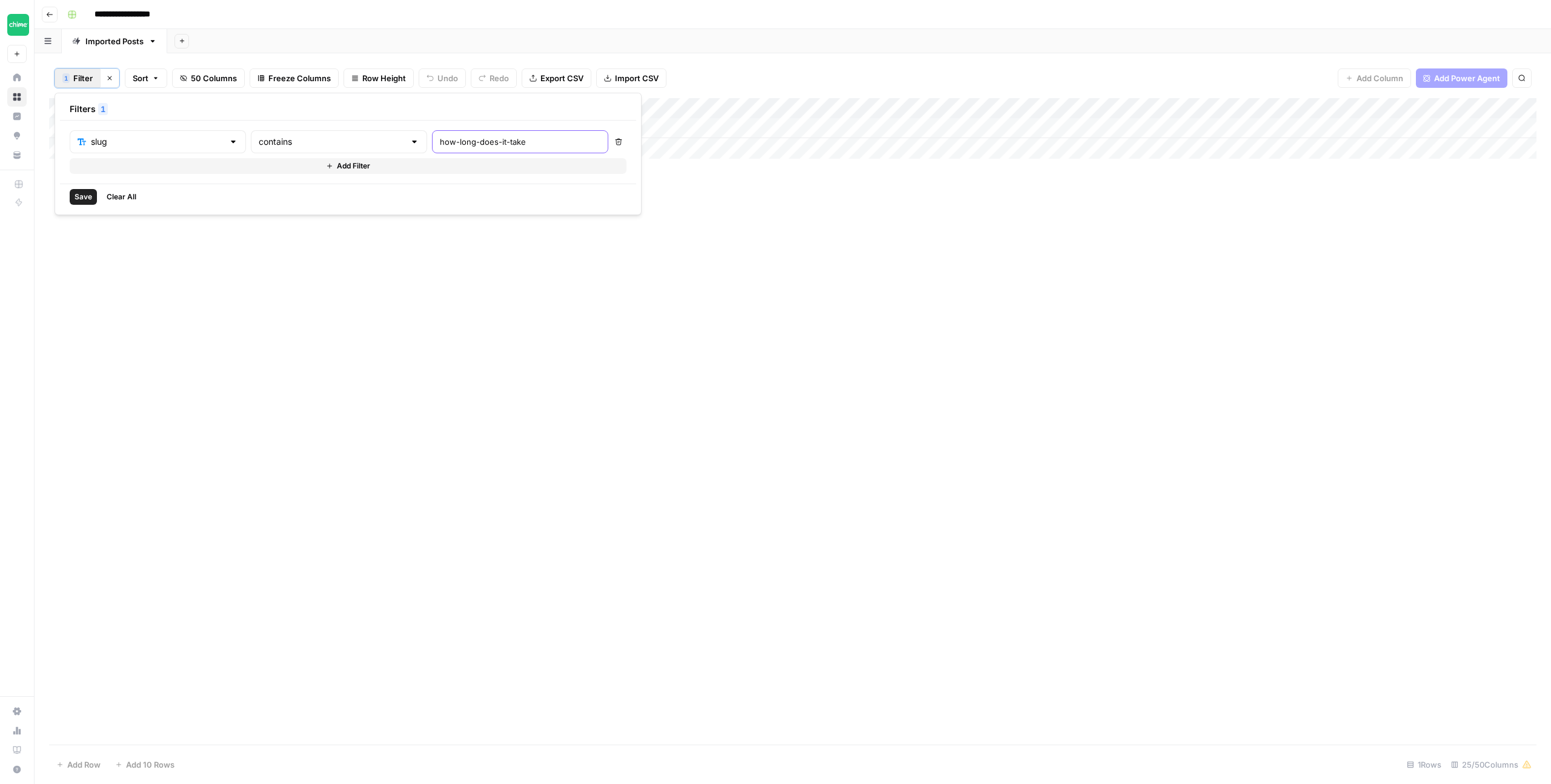
type input "how-long-does-it-take"
click at [79, 198] on span "Save" at bounding box center [83, 196] width 17 height 11
click at [840, 148] on div "Add Column" at bounding box center [793, 149] width 1488 height 102
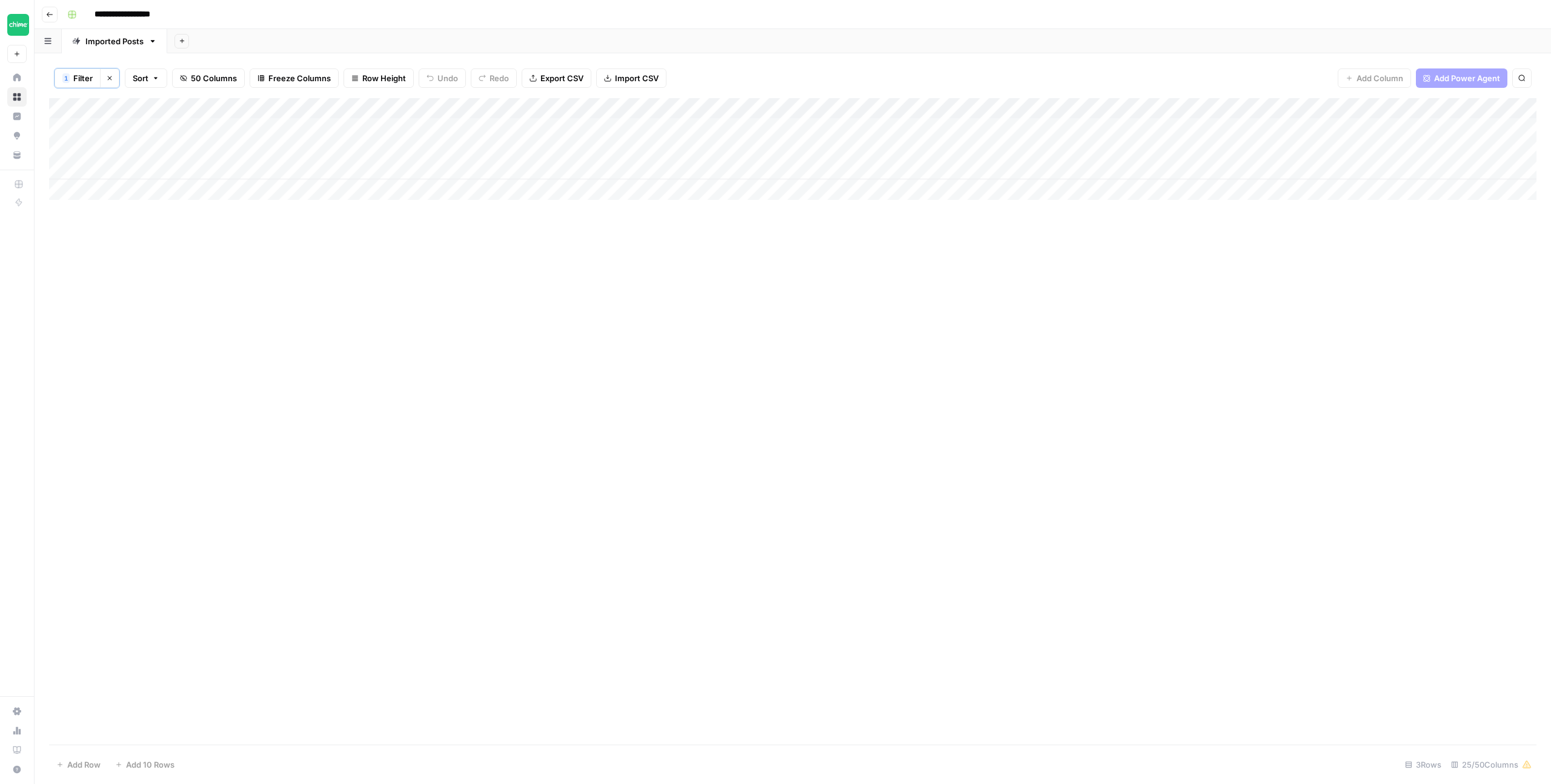
click at [521, 107] on div "Add Column" at bounding box center [793, 149] width 1488 height 102
click at [434, 139] on input "slug" at bounding box center [491, 137] width 123 height 12
type input "Slug"
click at [518, 108] on div "Add Column" at bounding box center [793, 149] width 1488 height 102
click at [476, 232] on span "Filter" at bounding box center [495, 237] width 106 height 12
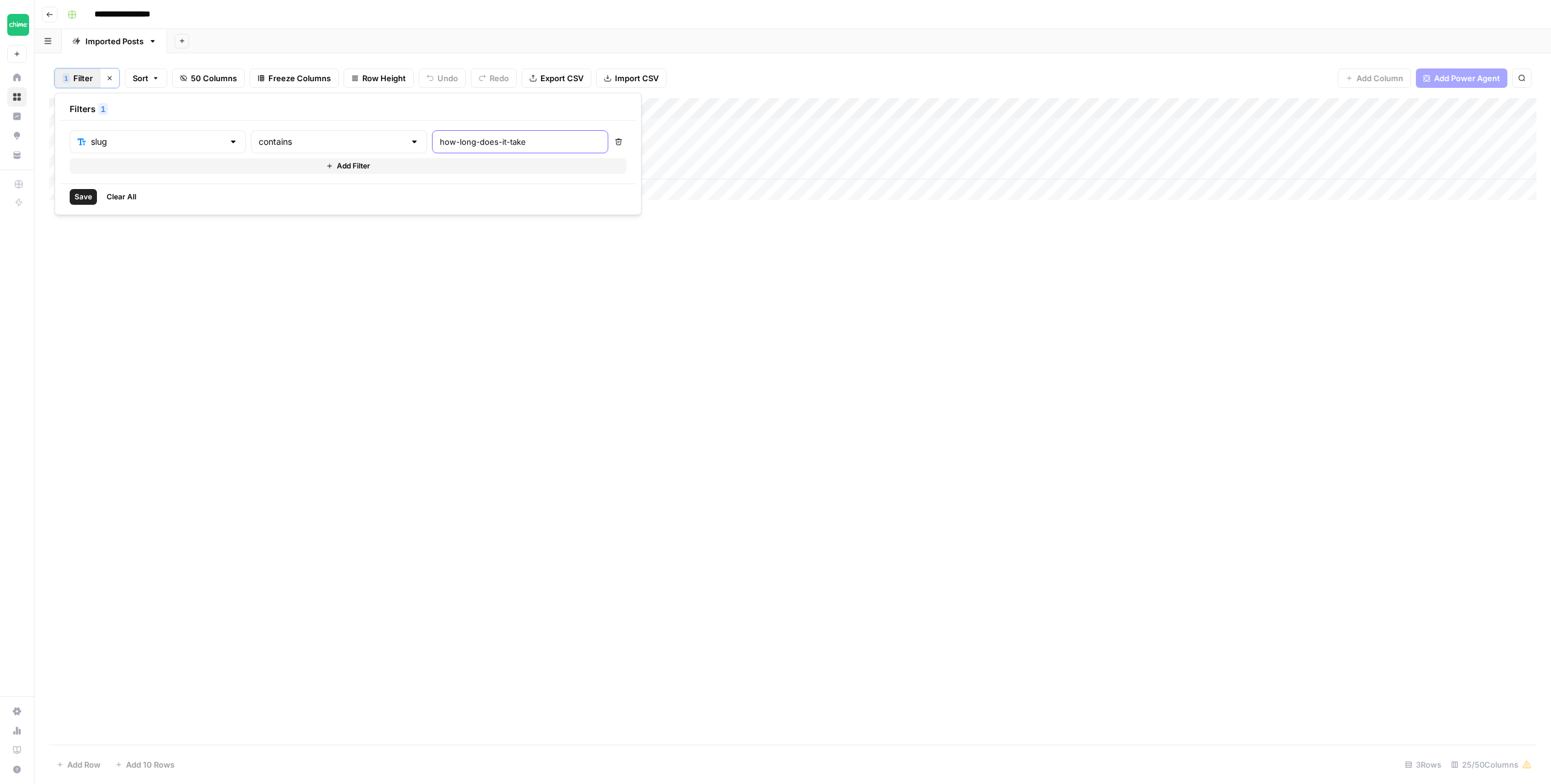
click at [440, 141] on input "how-long-does-it-take" at bounding box center [520, 142] width 160 height 12
type input "Slug"
type input "can-i-open-a-bank-account"
click at [79, 194] on span "Save" at bounding box center [83, 196] width 17 height 11
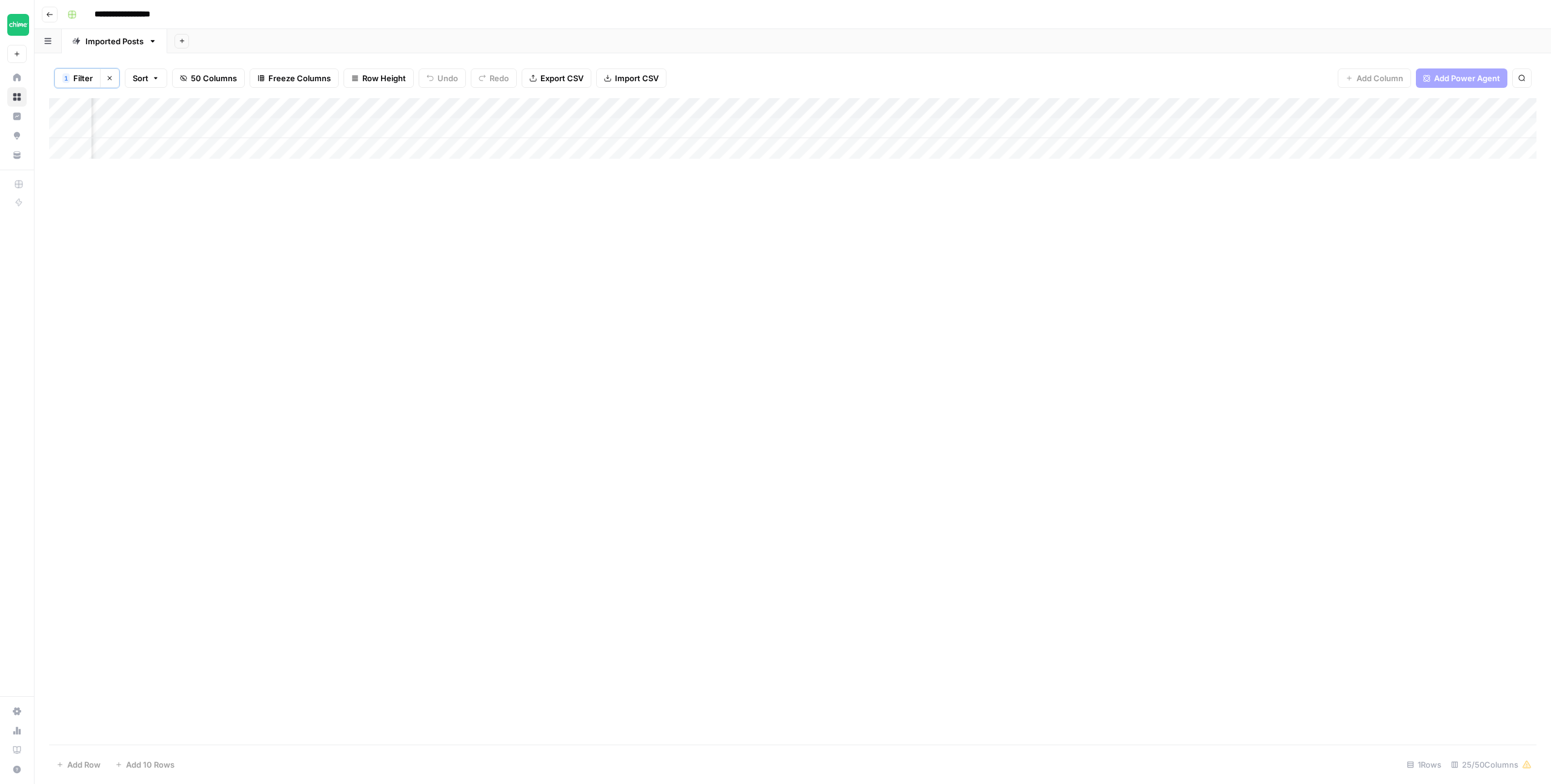
click at [517, 128] on div "Add Column" at bounding box center [793, 128] width 1488 height 61
click at [516, 125] on div "Add Column" at bounding box center [793, 128] width 1488 height 61
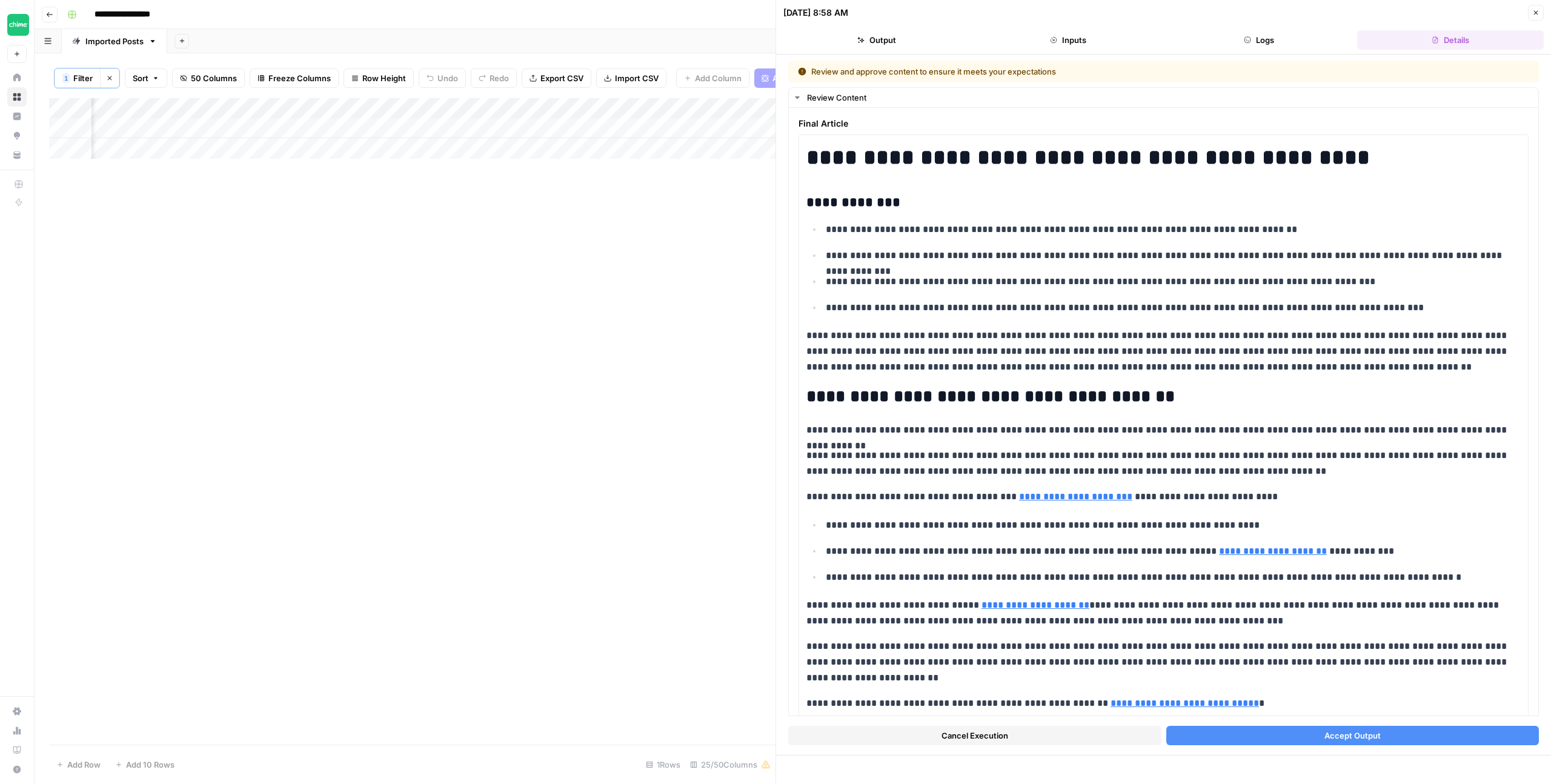
click at [1276, 737] on button "Accept Output" at bounding box center [1353, 736] width 373 height 19
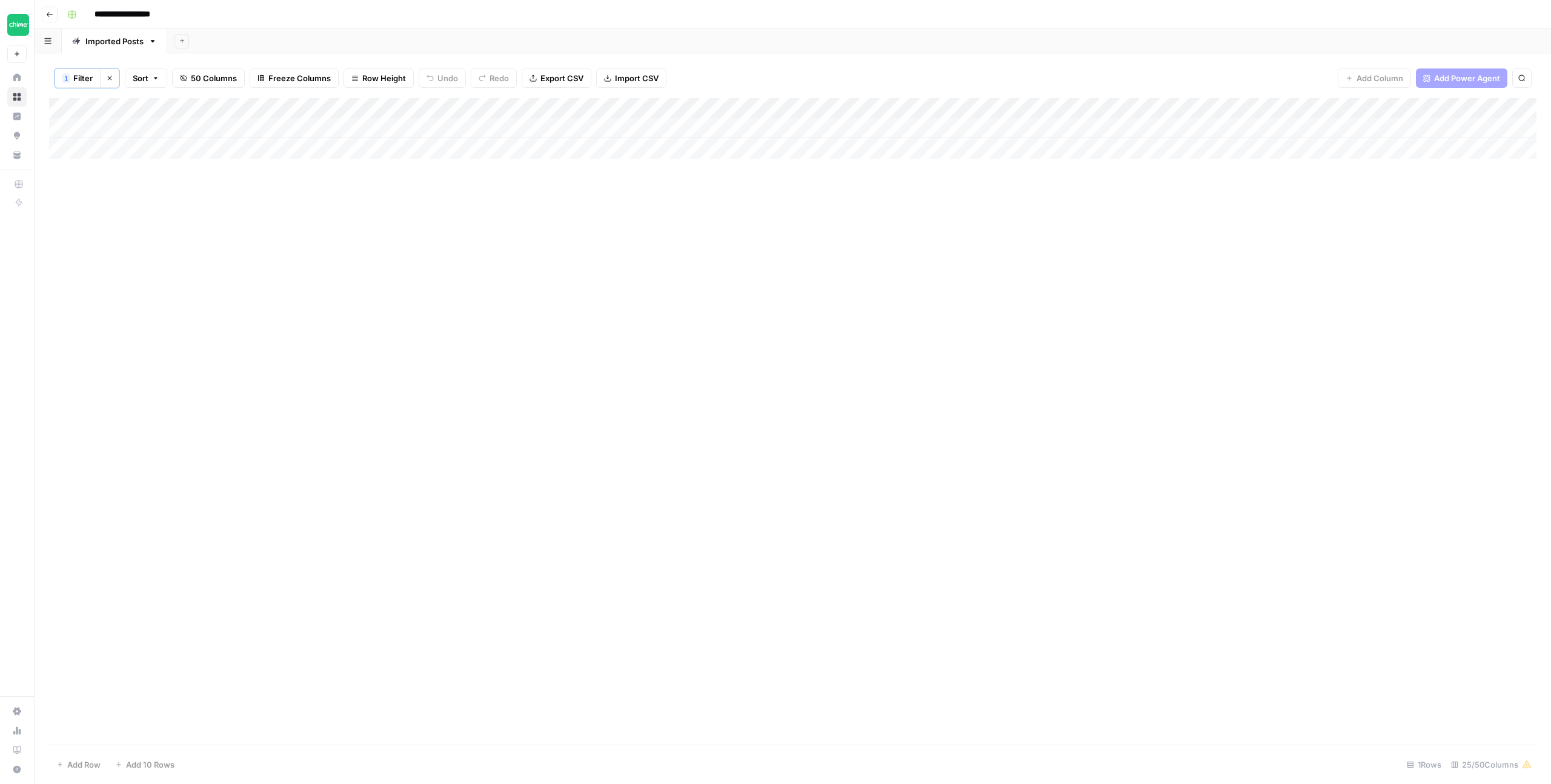
click at [519, 107] on div "Add Column" at bounding box center [793, 128] width 1488 height 61
click at [471, 240] on span "Filter" at bounding box center [495, 237] width 106 height 12
click at [432, 135] on div "can-i-open-a-bank-account" at bounding box center [521, 142] width 177 height 23
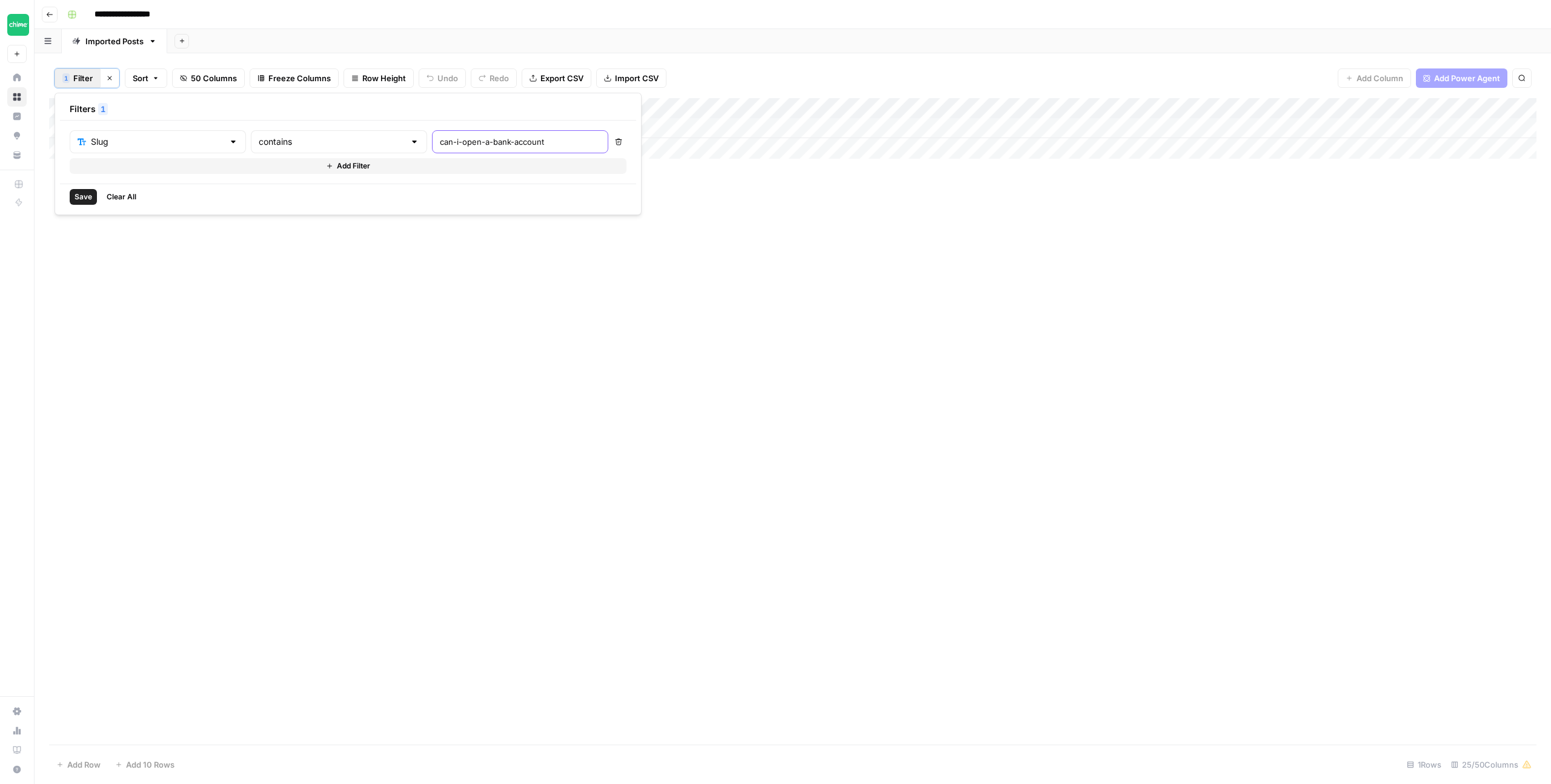
click at [440, 144] on input "can-i-open-a-bank-account" at bounding box center [520, 142] width 160 height 12
type input "how-to-apply-for-a-personal"
click at [84, 196] on span "Save" at bounding box center [83, 196] width 17 height 11
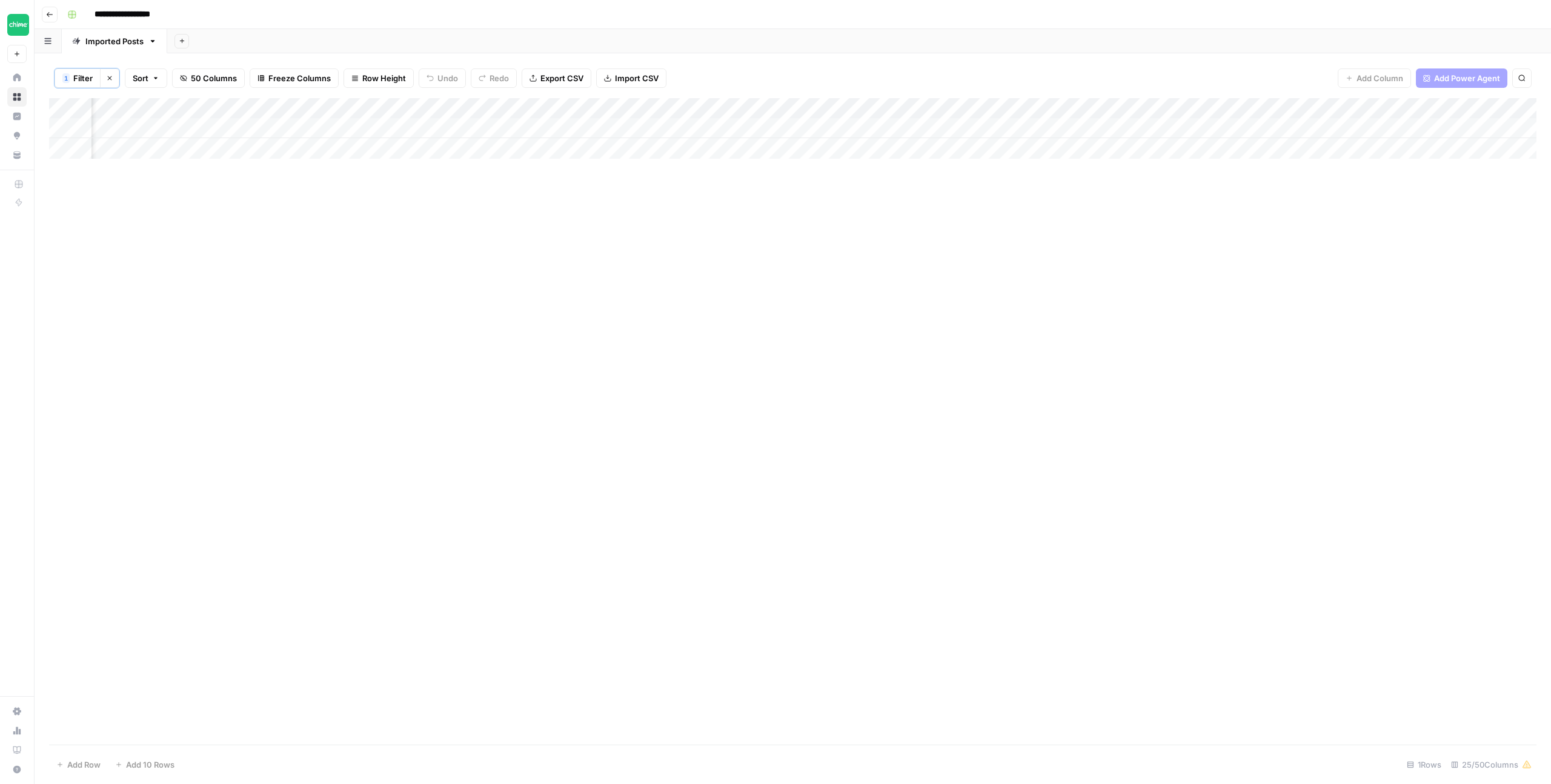
scroll to position [0, 797]
click at [865, 130] on div "Add Column" at bounding box center [793, 128] width 1488 height 61
click at [869, 129] on div "Add Column" at bounding box center [793, 128] width 1488 height 61
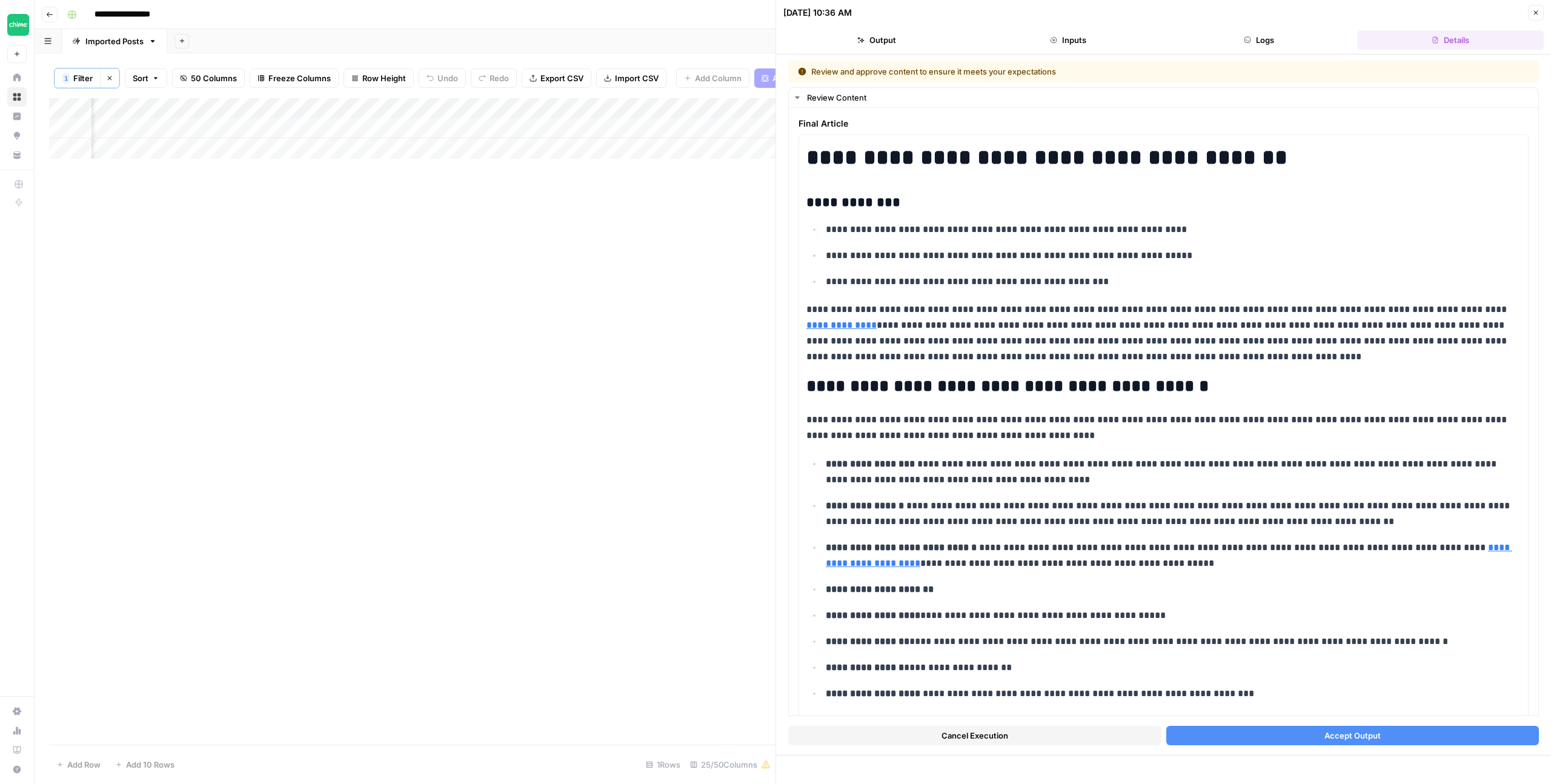
click at [1376, 737] on span "Accept Output" at bounding box center [1353, 735] width 56 height 12
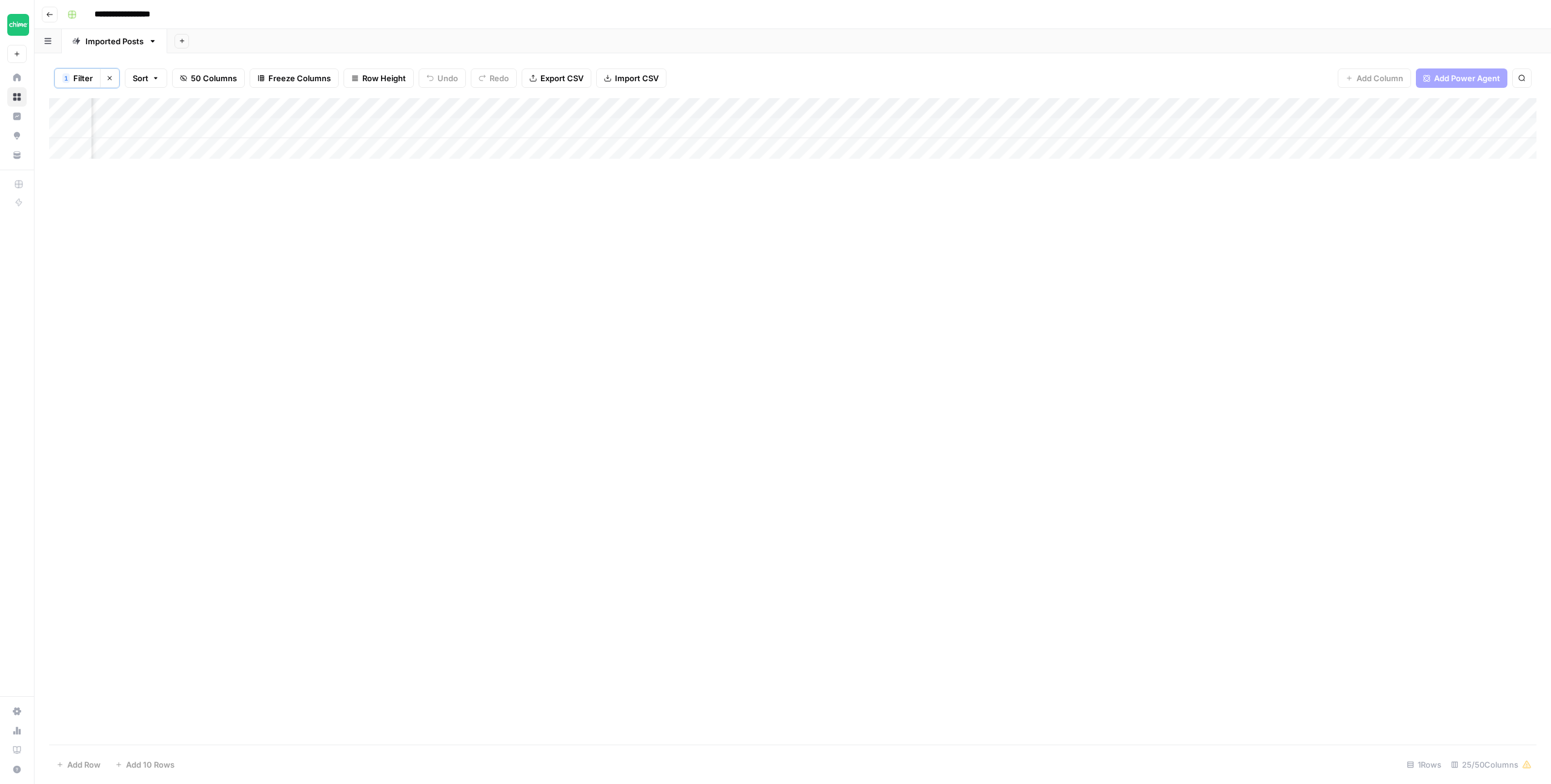
click at [742, 196] on div "Add Column" at bounding box center [793, 421] width 1488 height 646
click at [517, 108] on div "Add Column" at bounding box center [793, 128] width 1488 height 61
click at [466, 239] on span "Filter" at bounding box center [495, 237] width 106 height 12
click at [440, 137] on input "how-to-apply-for-a-personal" at bounding box center [520, 142] width 160 height 12
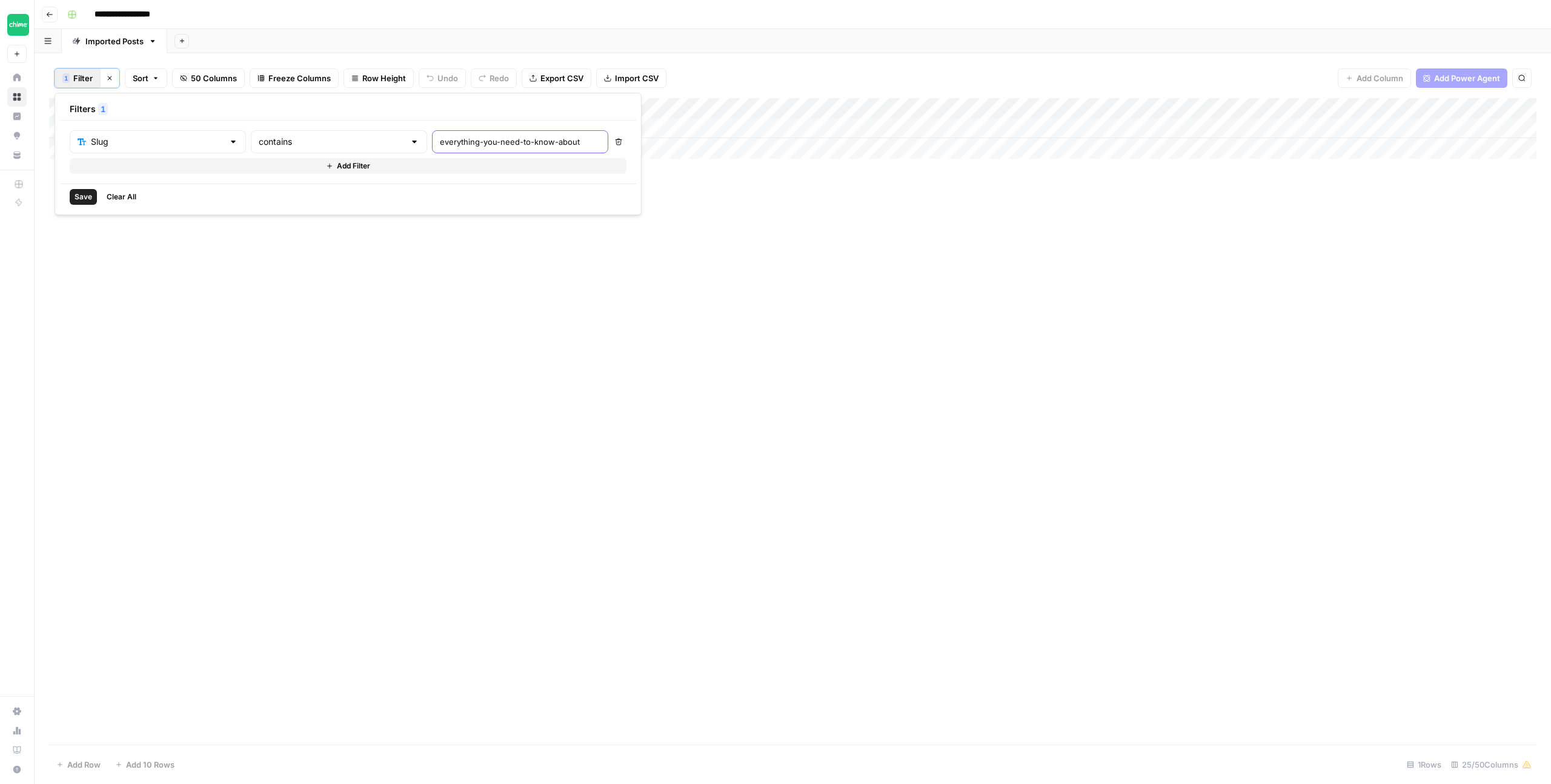
type input "everything-you-need-to-know-about"
click at [78, 189] on button "Save" at bounding box center [83, 196] width 27 height 15
click at [624, 126] on div "Add Column" at bounding box center [793, 128] width 1488 height 61
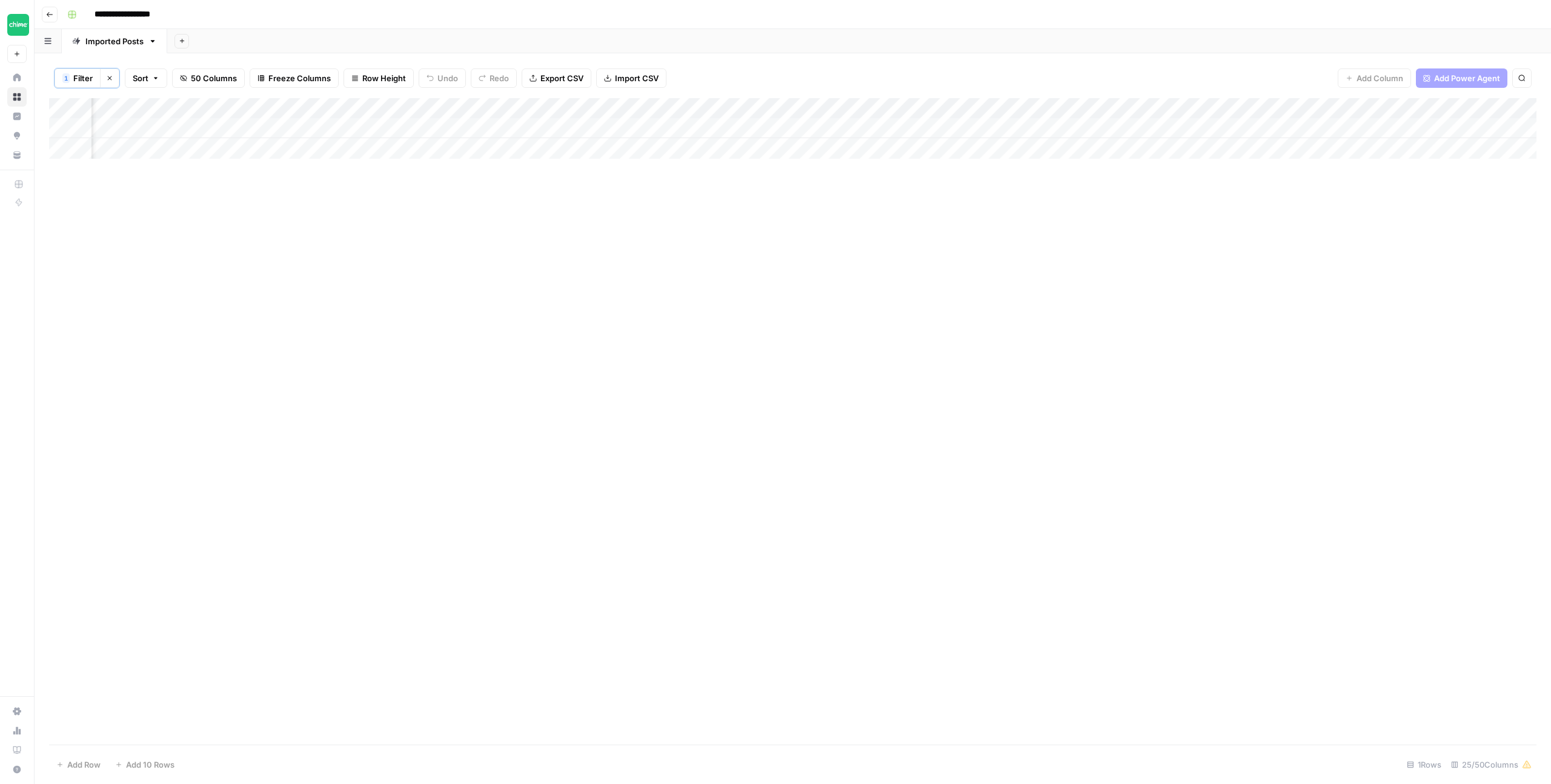
scroll to position [0, 755]
click at [679, 129] on div "Add Column" at bounding box center [793, 128] width 1488 height 61
click at [677, 127] on div "Add Column" at bounding box center [793, 128] width 1488 height 61
click at [653, 129] on textarea "**********" at bounding box center [742, 129] width 194 height 17
click at [652, 131] on textarea "**********" at bounding box center [742, 129] width 194 height 17
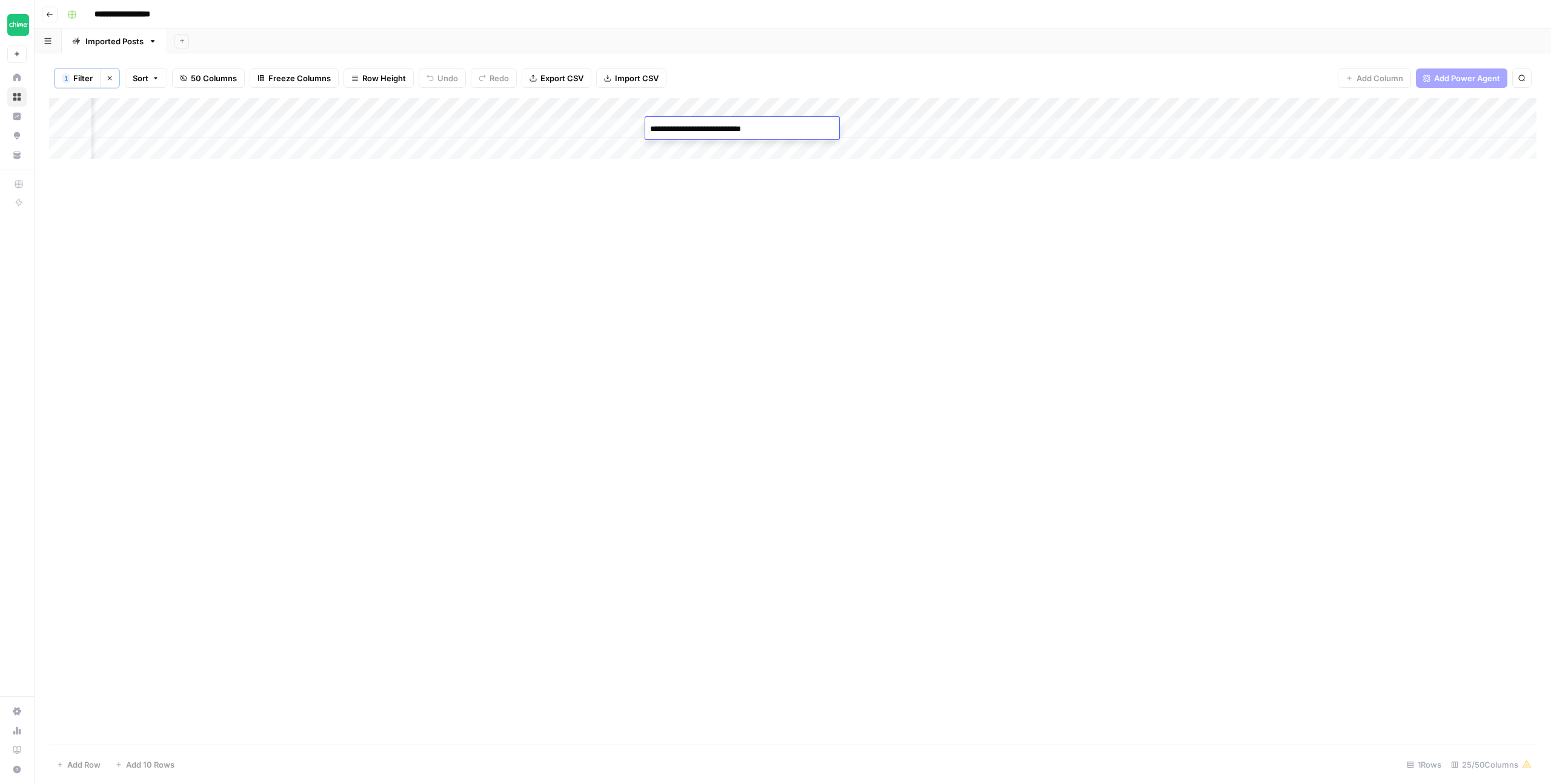
click at [795, 127] on textarea "**********" at bounding box center [742, 129] width 194 height 17
type textarea "**********"
click at [840, 127] on div "Add Column" at bounding box center [793, 128] width 1488 height 61
click at [799, 128] on div "Add Column" at bounding box center [793, 128] width 1488 height 61
click at [910, 218] on div "Add Column" at bounding box center [793, 421] width 1488 height 646
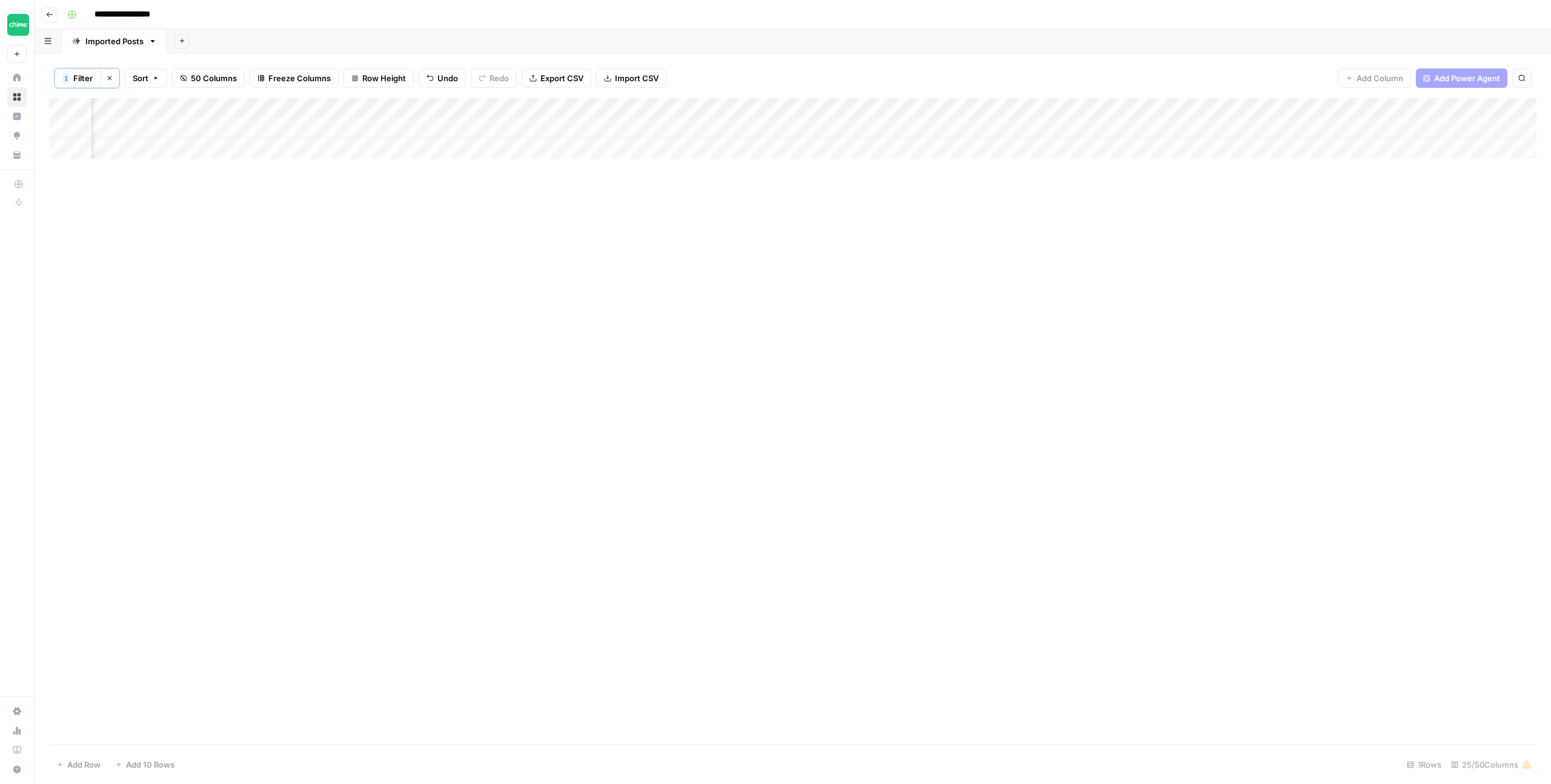
click at [917, 126] on div "Add Column" at bounding box center [793, 128] width 1488 height 61
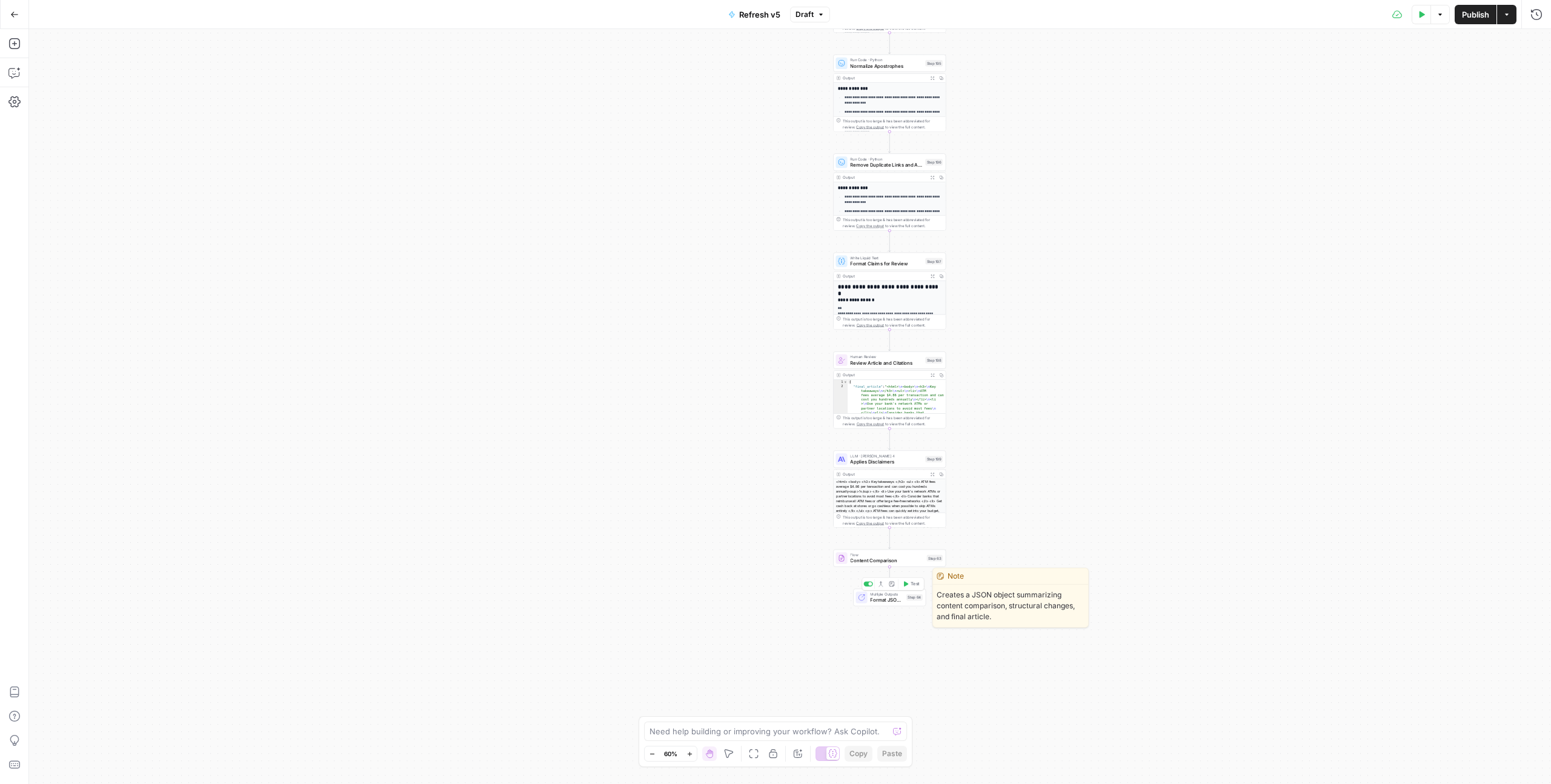
click at [883, 597] on span "Format JSON Summary" at bounding box center [887, 599] width 34 height 7
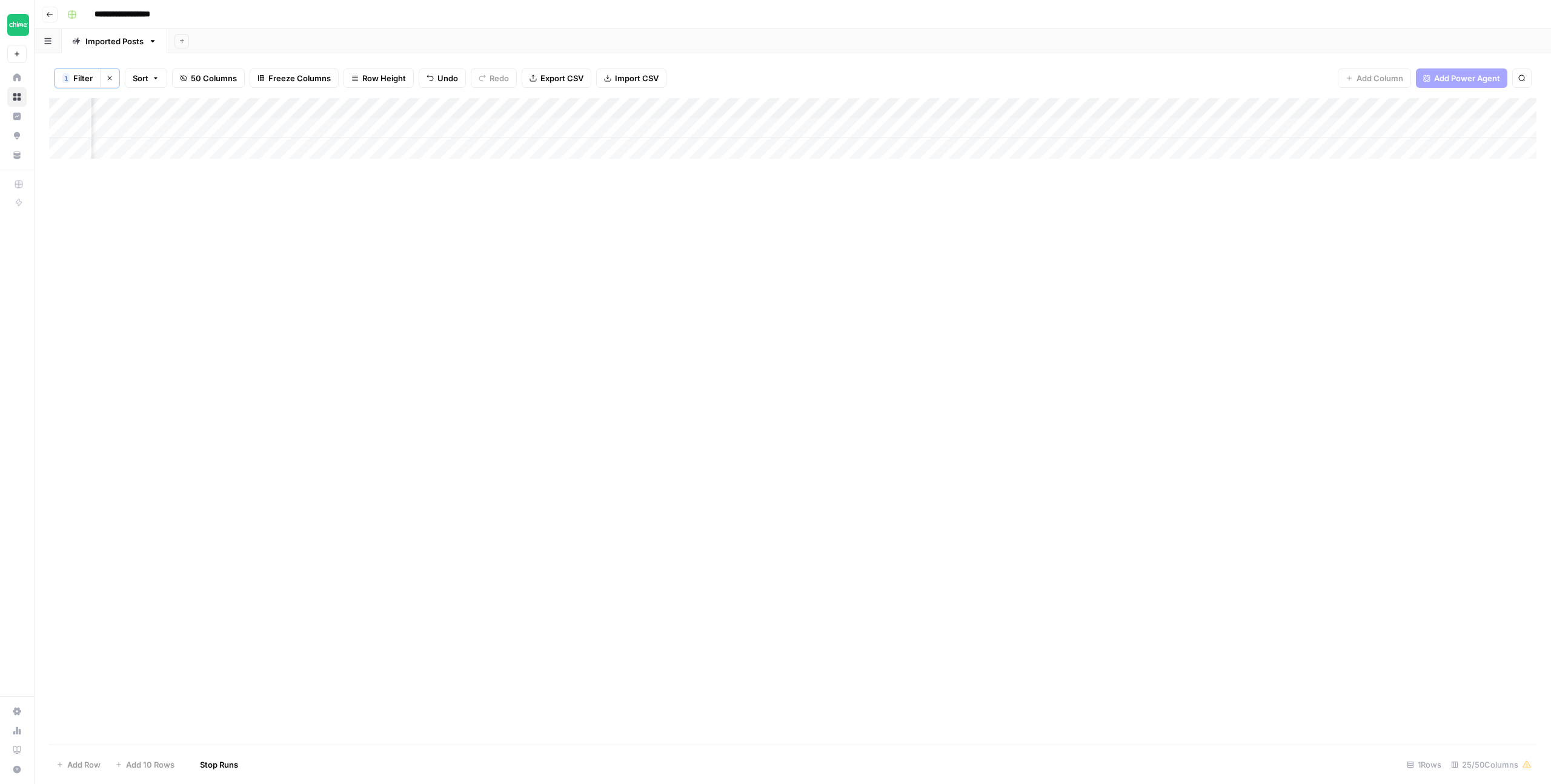
scroll to position [0, 755]
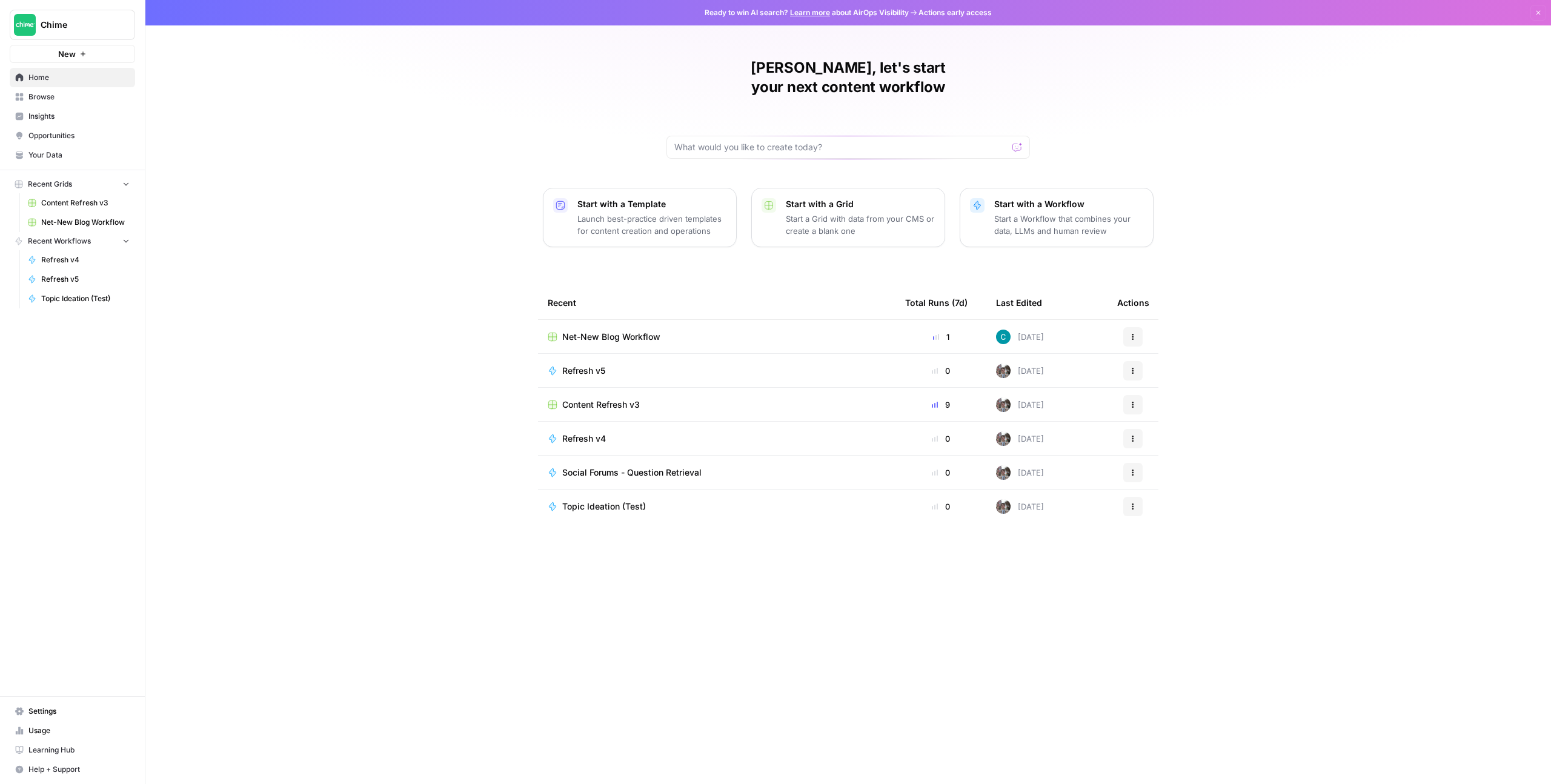
click at [82, 119] on span "Insights" at bounding box center [79, 116] width 101 height 11
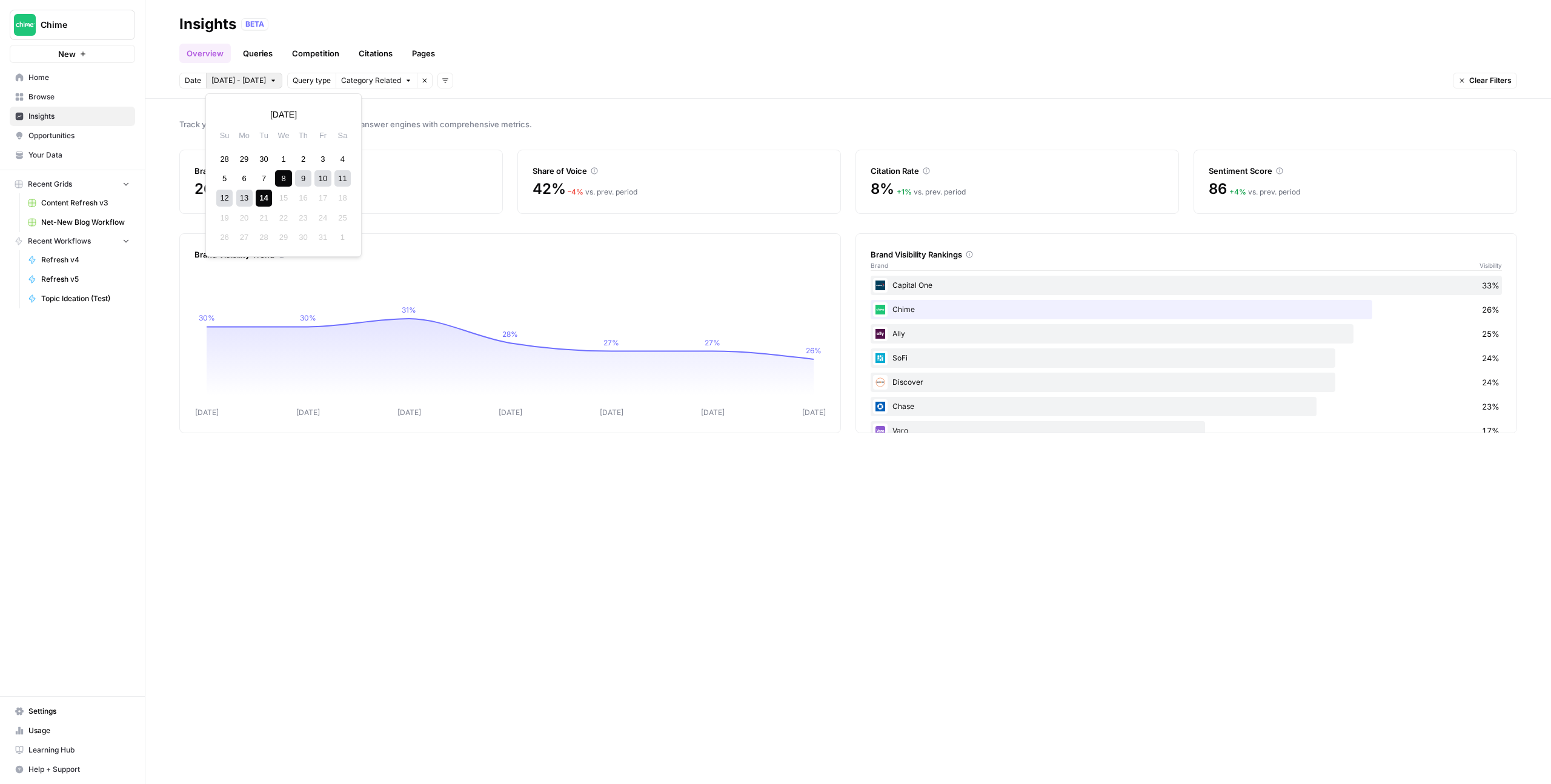
click at [249, 79] on span "Oct 8 - Oct 14" at bounding box center [238, 81] width 55 height 11
click at [218, 110] on button "Previous month" at bounding box center [227, 115] width 22 height 22
click at [242, 155] on div "1" at bounding box center [244, 158] width 16 height 16
click at [342, 110] on icon "button" at bounding box center [340, 114] width 8 height 8
click at [260, 198] on div "14" at bounding box center [264, 197] width 16 height 16
